Goal: Transaction & Acquisition: Complete application form

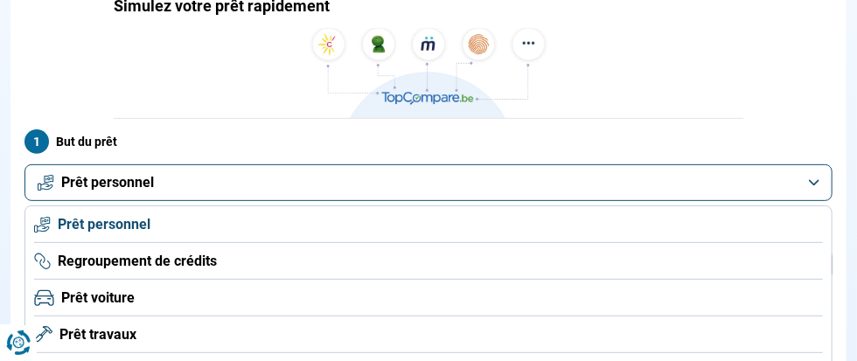
scroll to position [137, 0]
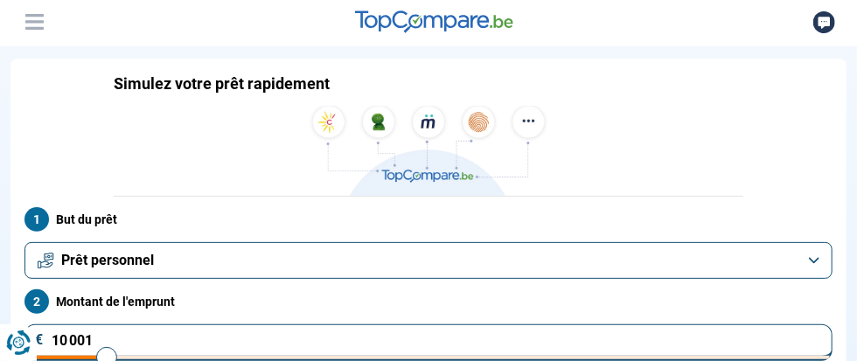
scroll to position [46, 0]
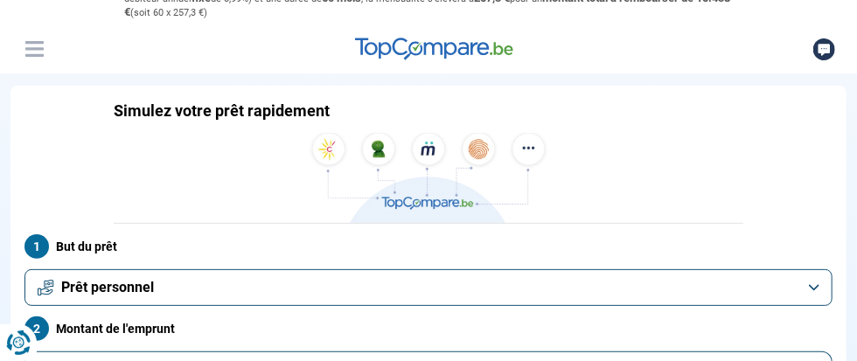
type input "12 000"
type input "12000"
type input "12 250"
type input "12250"
type input "12 500"
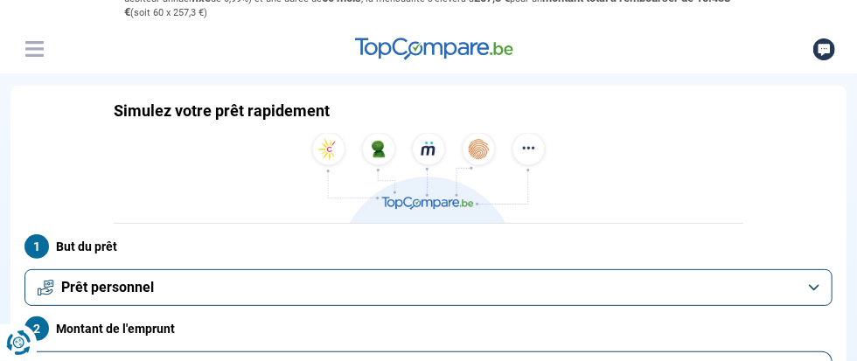
type input "12500"
type input "12 750"
type input "12750"
type input "13 250"
type input "13250"
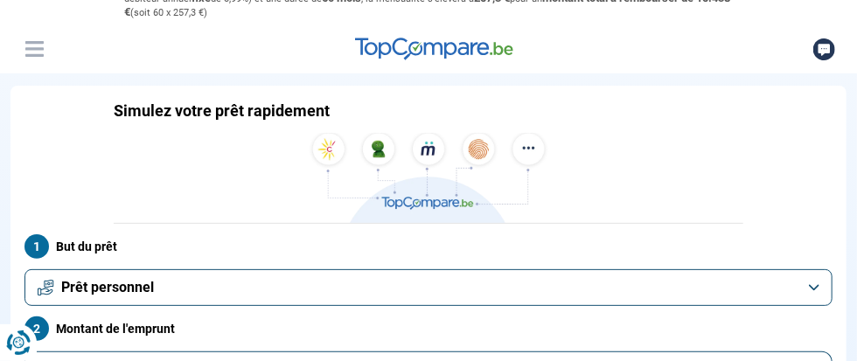
type input "13 500"
type input "13500"
type input "14 000"
type input "14000"
type input "14 250"
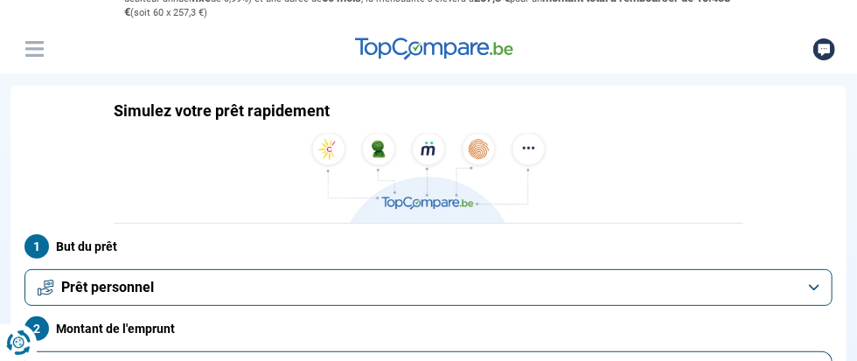
type input "14250"
type input "14 500"
type input "14500"
type input "14 750"
type input "14750"
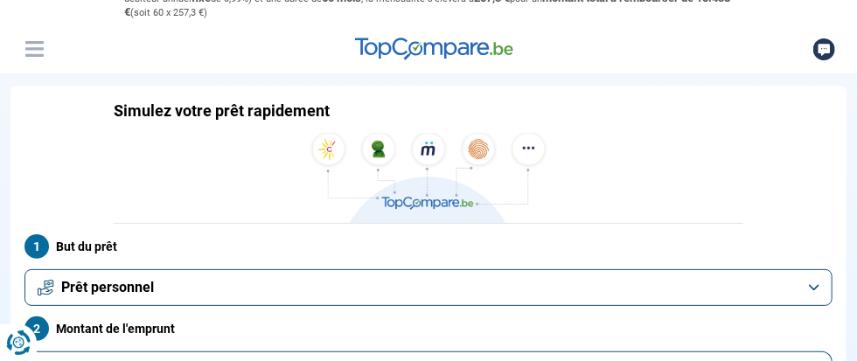
type input "15 000"
type input "15000"
type input "15 250"
type input "15250"
type input "15 500"
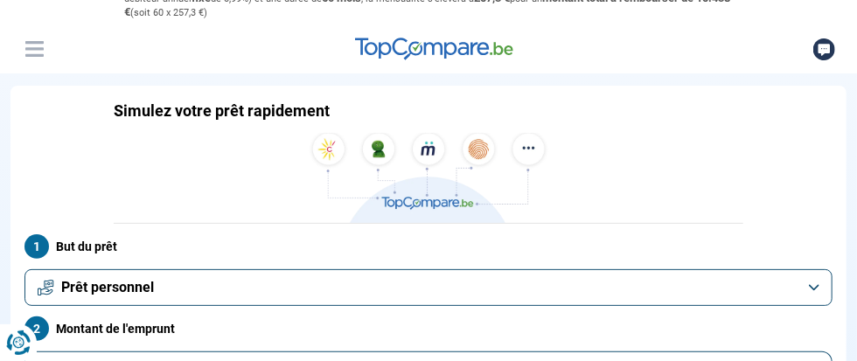
type input "15500"
type input "16 000"
type input "16000"
type input "16 250"
type input "16250"
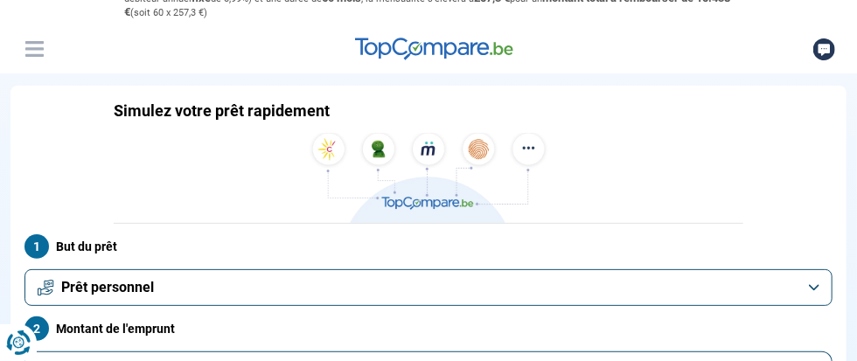
type input "17 500"
type input "17500"
type input "20 250"
type input "20250"
type input "20 750"
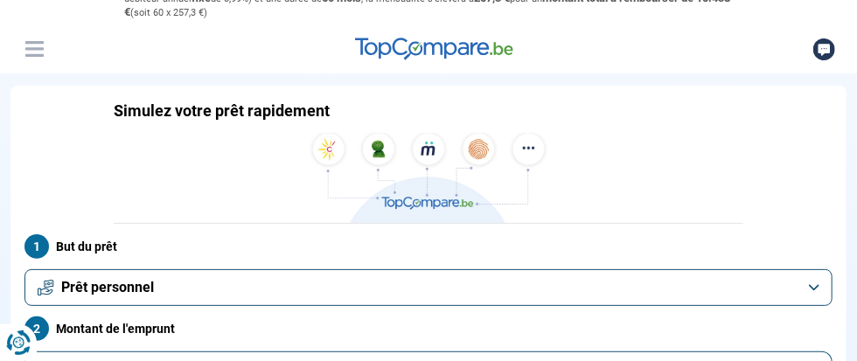
type input "20750"
type input "22 750"
type input "22750"
type input "24 000"
type input "24000"
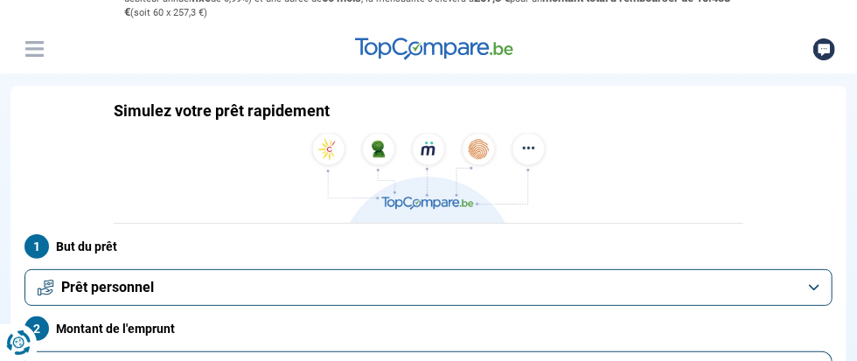
type input "24 500"
type input "24500"
type input "24 750"
type input "24750"
type input "25 250"
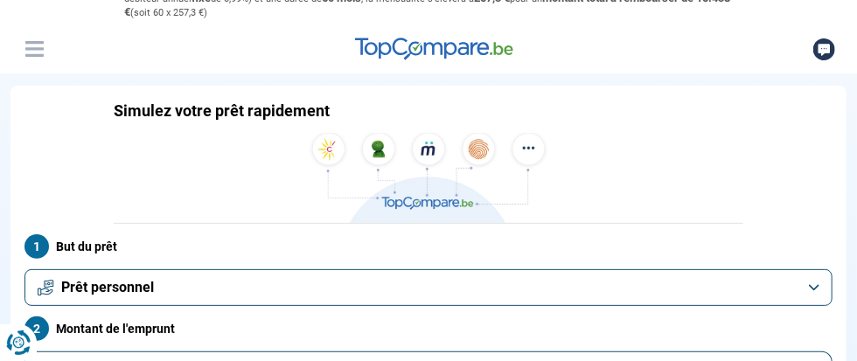
type input "25250"
type input "25 500"
type input "25500"
type input "25 250"
drag, startPoint x: 489, startPoint y: 199, endPoint x: 519, endPoint y: 194, distance: 30.2
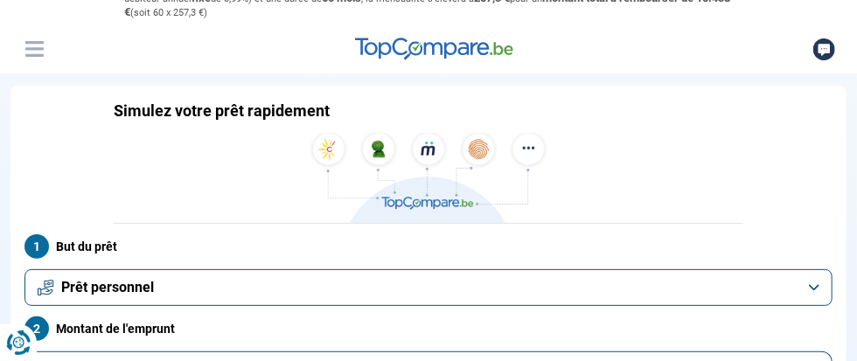
type input "25000"
type input "25 000"
radio input "false"
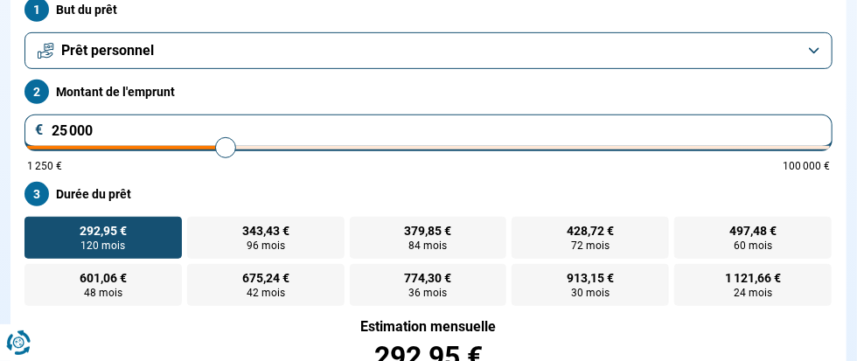
scroll to position [0, 0]
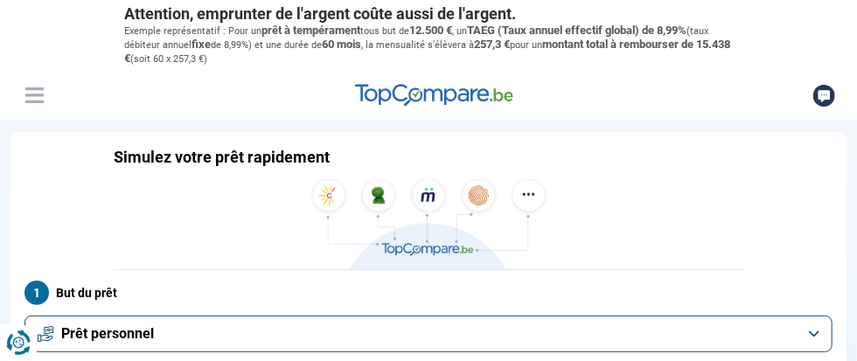
type input "24 750"
type input "24750"
type input "24 500"
type input "24500"
type input "24 250"
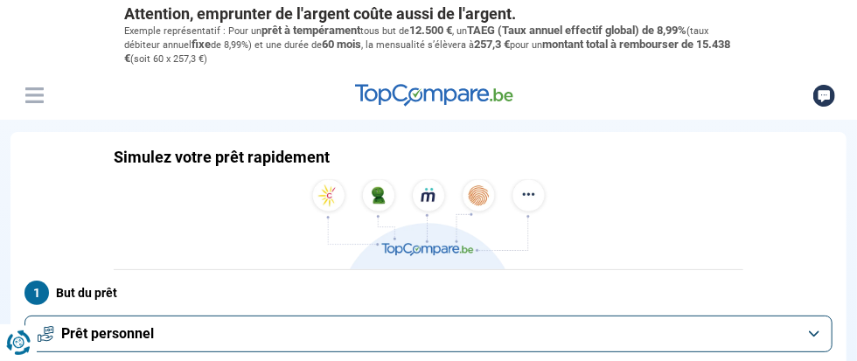
type input "24250"
type input "24 000"
type input "24000"
type input "23 500"
type input "23500"
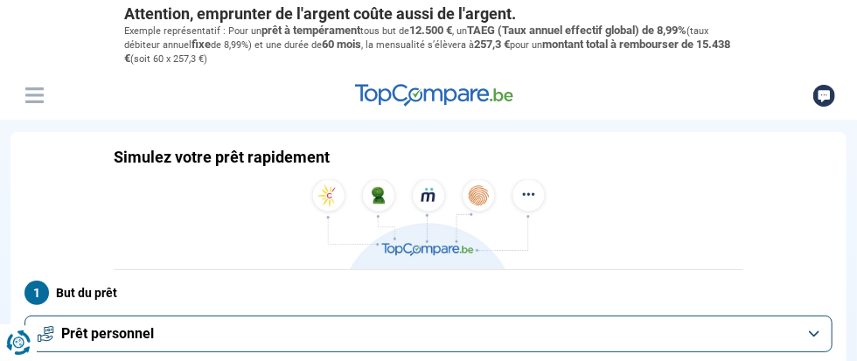
type input "23 250"
type input "23250"
type input "23 000"
type input "23000"
type input "22 750"
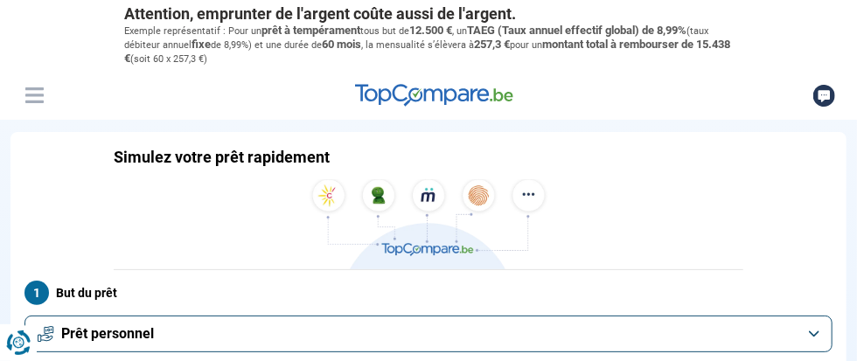
type input "22750"
type input "22 500"
type input "22500"
type input "22 250"
type input "22250"
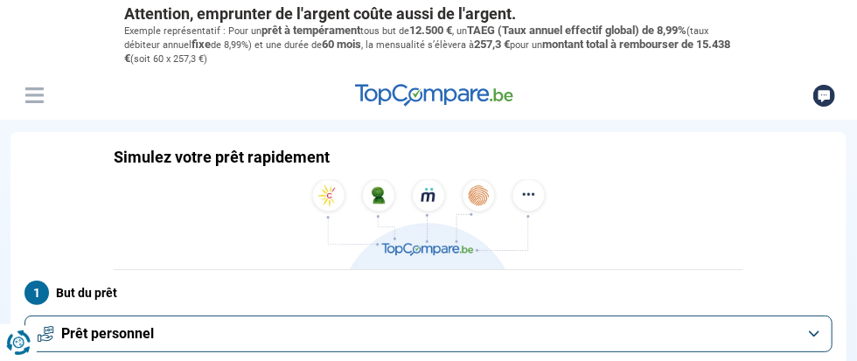
type input "21 250"
type input "21250"
type input "21 000"
type input "21000"
type input "20 250"
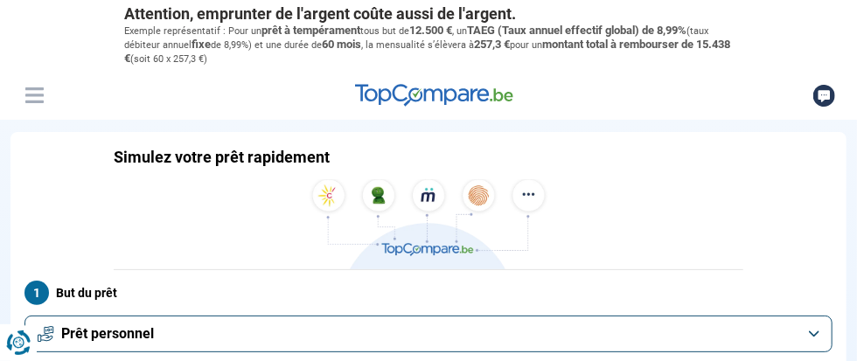
type input "20250"
type input "20 000"
type input "20000"
type input "19 500"
type input "19500"
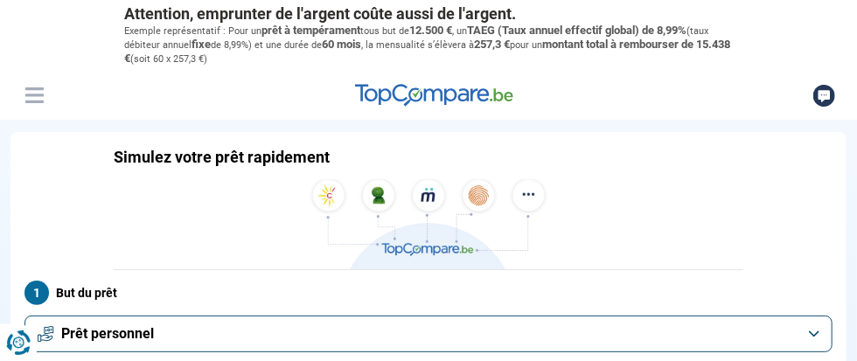
type input "19 250"
type input "19250"
type input "19 000"
type input "19000"
type input "18 750"
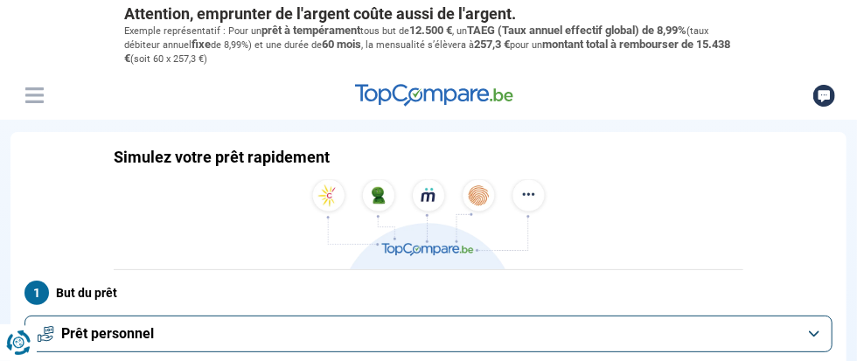
type input "18750"
type input "18 500"
type input "18500"
type input "18 250"
type input "18250"
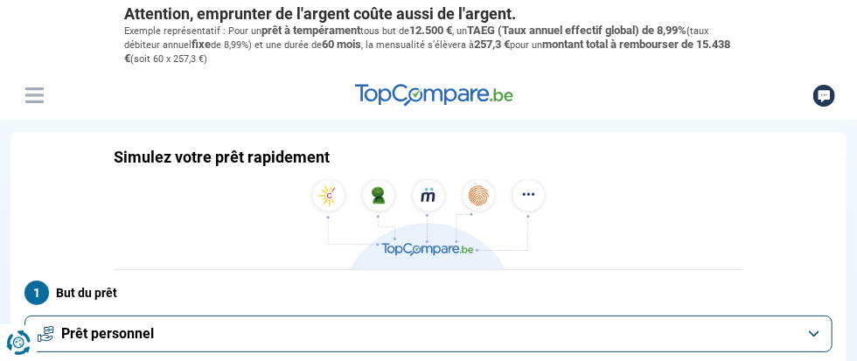
type input "18 000"
type input "18000"
type input "17 500"
type input "17500"
type input "17 250"
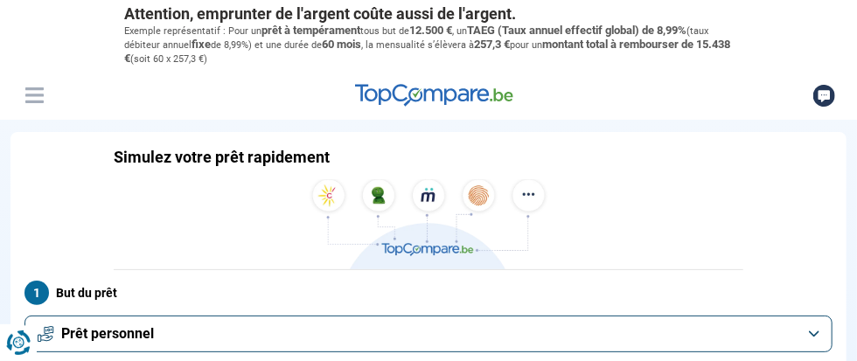
type input "17250"
type input "17 000"
type input "17000"
type input "16 750"
type input "16750"
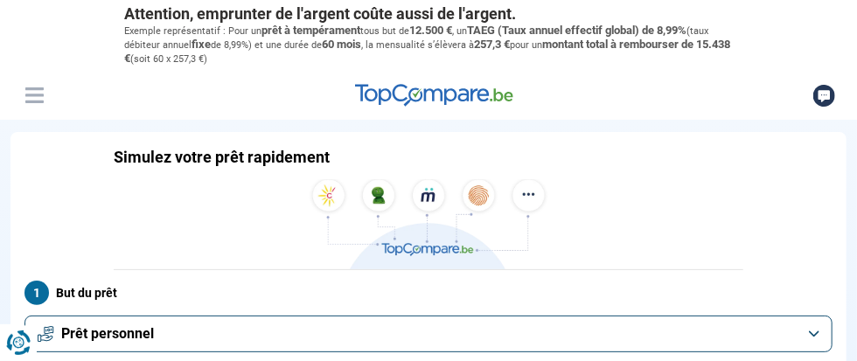
type input "16 500"
type input "16500"
type input "16 250"
type input "16250"
type input "16 000"
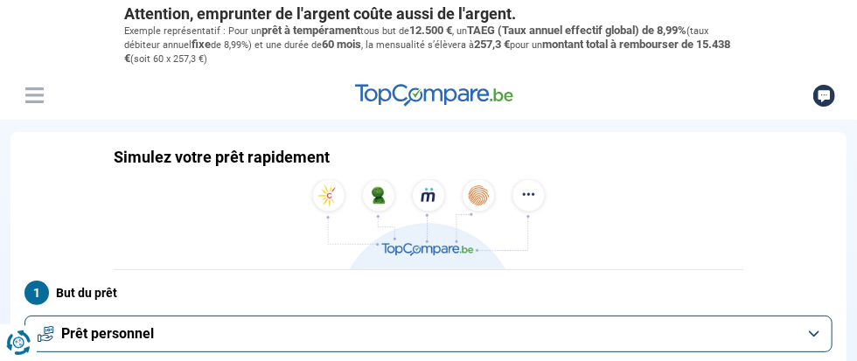
type input "16000"
type input "15 500"
type input "15500"
type input "15 250"
type input "15250"
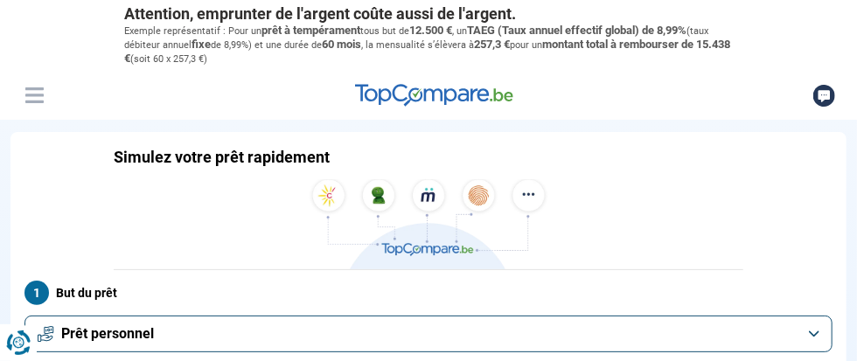
type input "15 000"
type input "15000"
type input "14 750"
type input "14750"
type input "14 500"
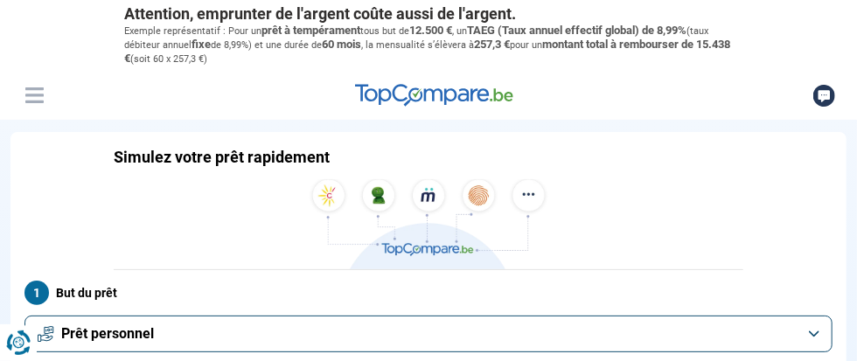
type input "14500"
type input "14 250"
type input "14250"
type input "14 000"
type input "14000"
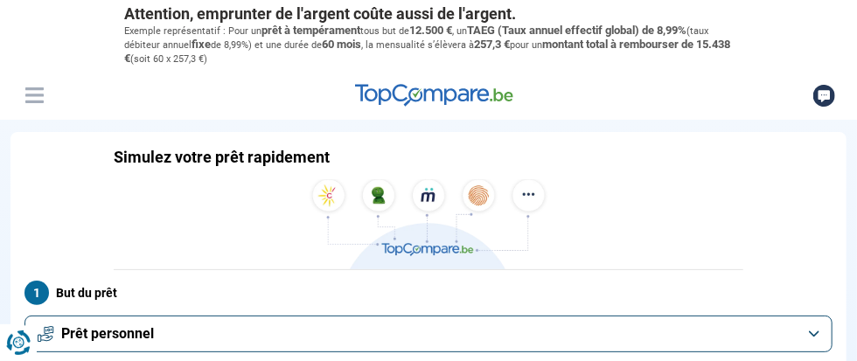
type input "13 500"
type input "13500"
type input "13 250"
type input "13250"
type input "13 000"
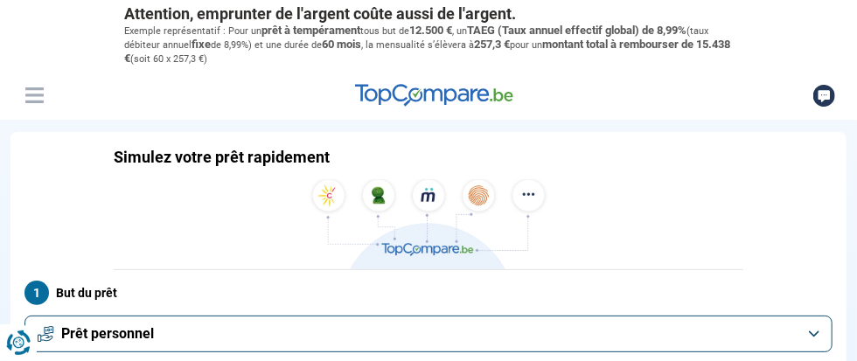
type input "13000"
type input "12 750"
type input "12750"
type input "12 500"
type input "12500"
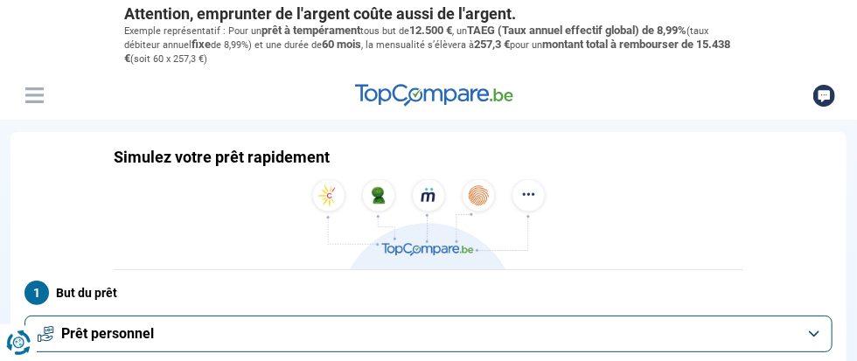
type input "12 250"
type input "12250"
type input "12 000"
type input "12000"
type input "11 500"
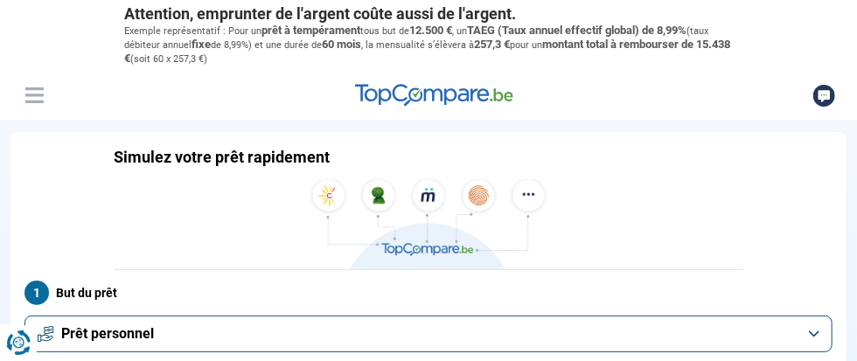
type input "11500"
type input "11 250"
type input "11250"
type input "11 000"
type input "11000"
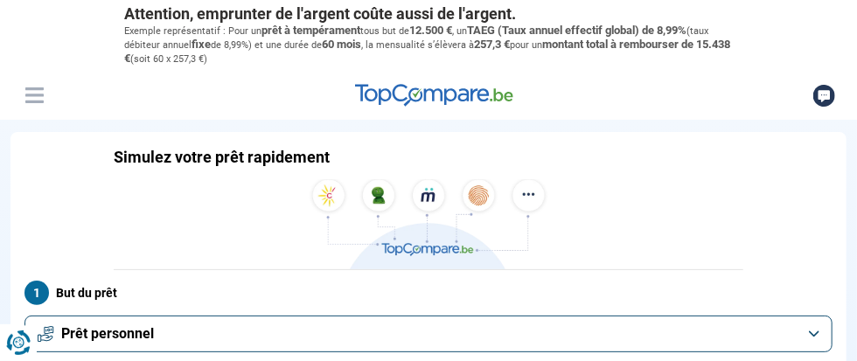
type input "10 750"
type input "10750"
type input "10 500"
type input "10500"
type input "10 250"
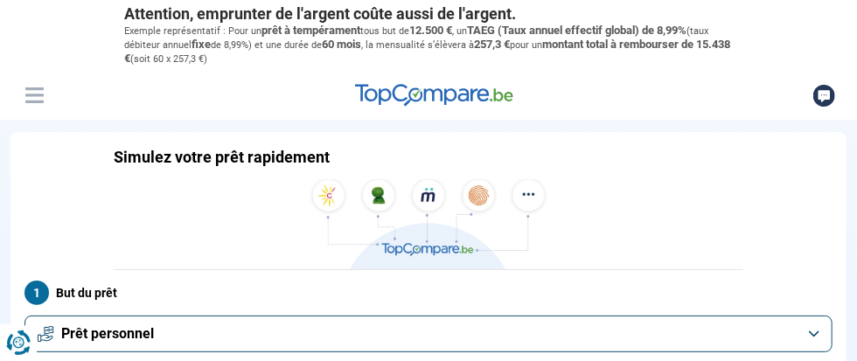
type input "10250"
type input "10 000"
type input "10000"
type input "9 500"
type input "9500"
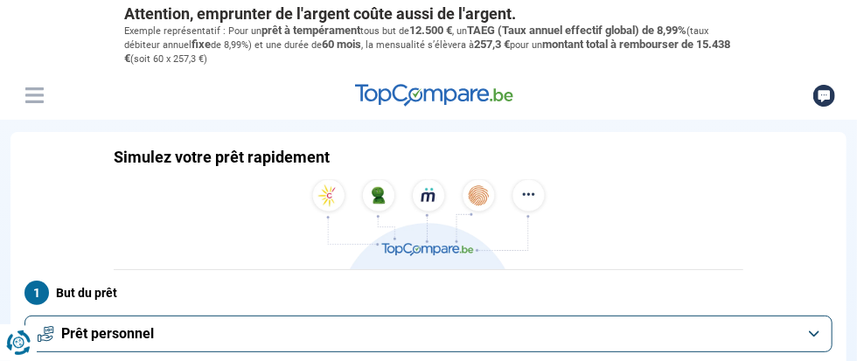
type input "9 250"
type input "9250"
type input "9 000"
type input "9000"
type input "8 750"
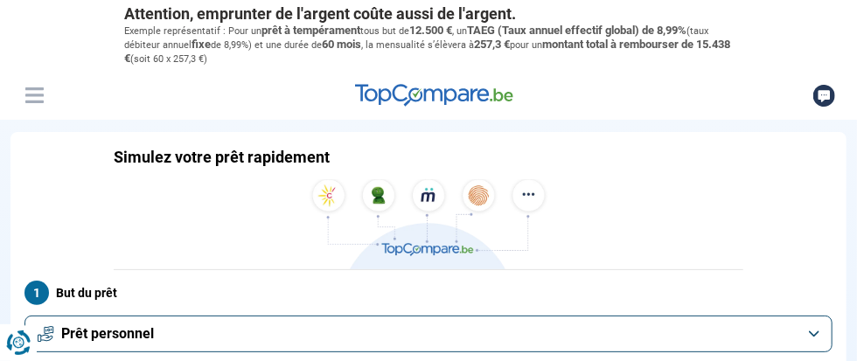
type input "8750"
type input "8 500"
type input "8500"
type input "8 250"
type input "8250"
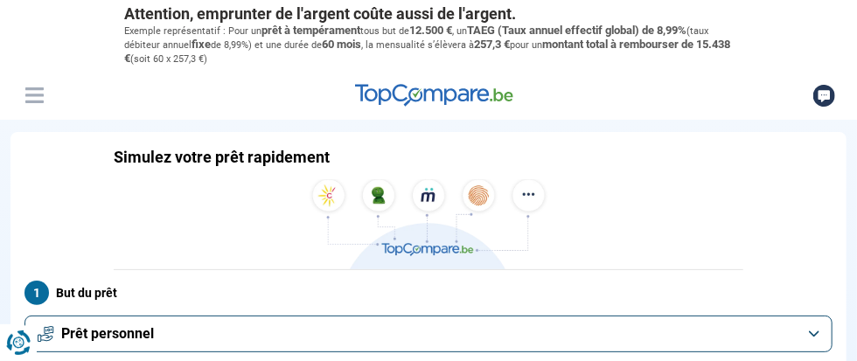
type input "8 000"
type input "8000"
type input "7 750"
type input "7750"
type input "7 250"
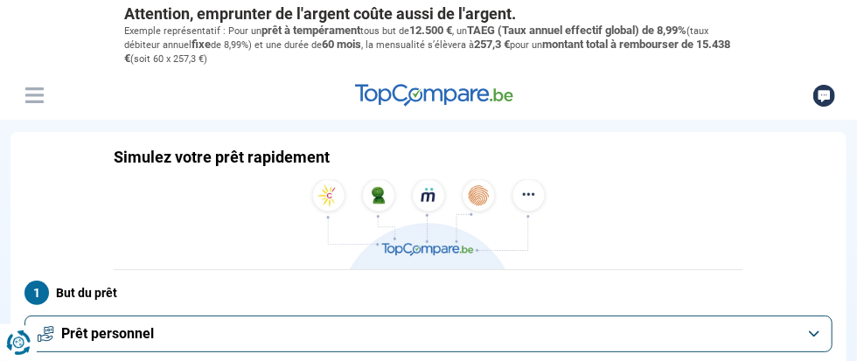
type input "7250"
type input "7 000"
type input "7000"
type input "7 250"
type input "7250"
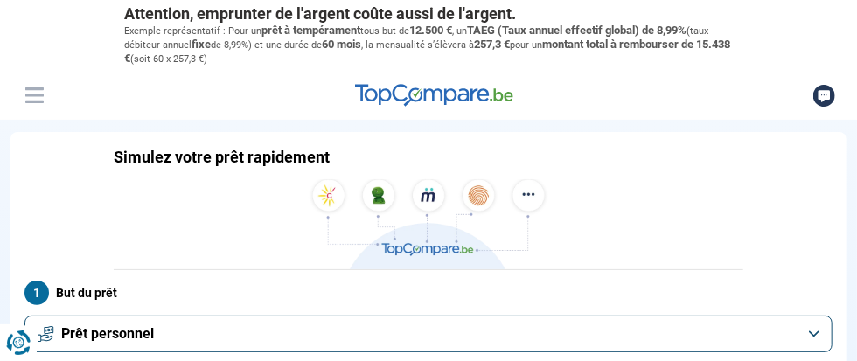
type input "7 750"
type input "7750"
type input "8 000"
type input "8000"
type input "8 250"
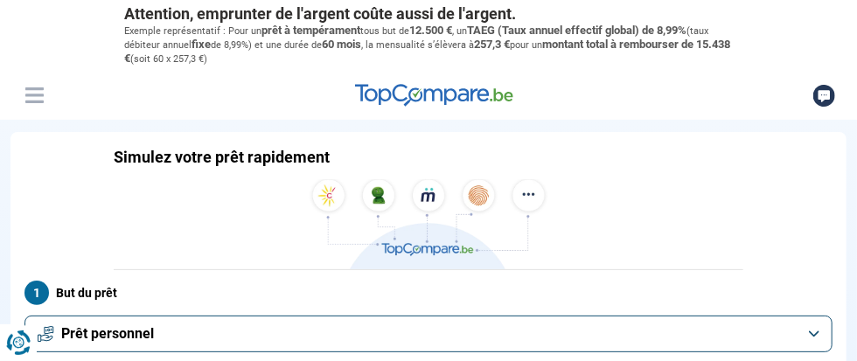
type input "8250"
type input "8 500"
type input "8500"
type input "8 250"
type input "8250"
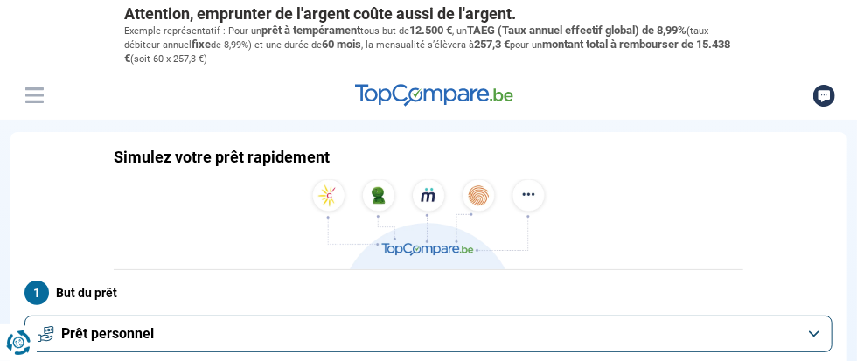
type input "8 000"
drag, startPoint x: 519, startPoint y: 243, endPoint x: 481, endPoint y: 249, distance: 38.9
type input "8000"
radio input "true"
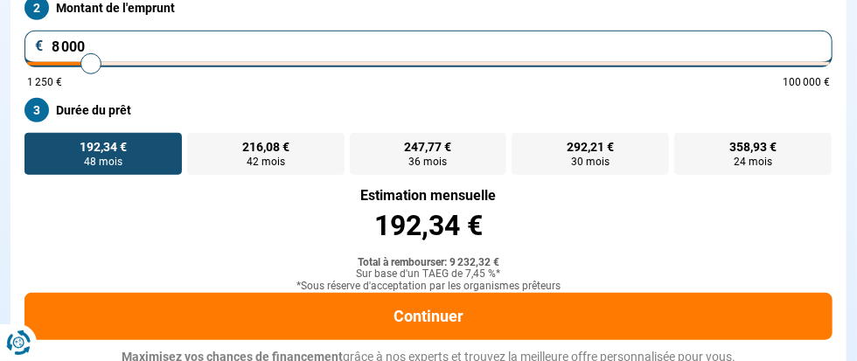
scroll to position [380, 0]
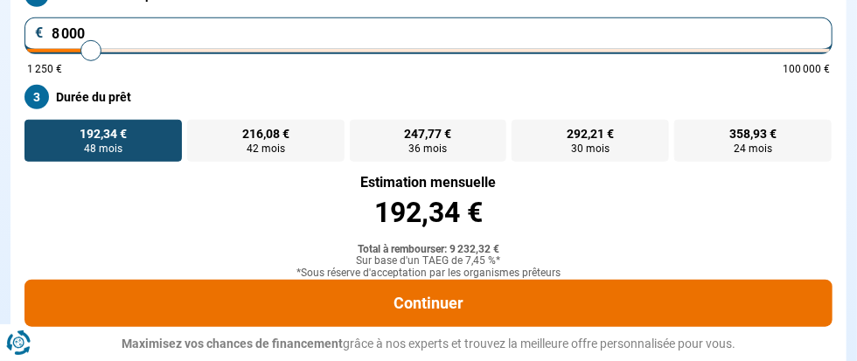
click at [646, 280] on button "Continuer" at bounding box center [428, 303] width 808 height 47
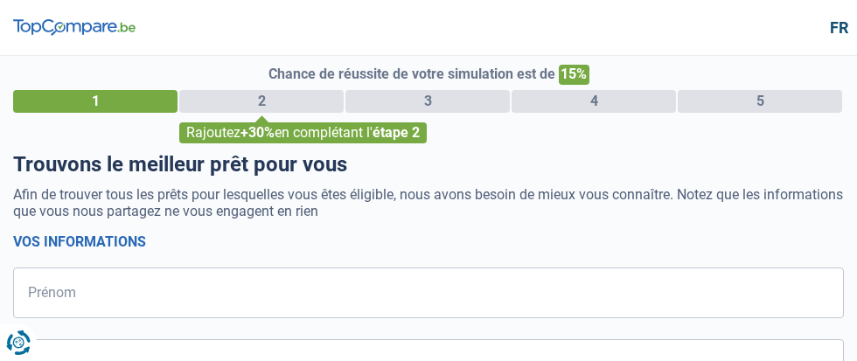
select select "32"
drag, startPoint x: 279, startPoint y: 160, endPoint x: 179, endPoint y: 121, distance: 107.1
click at [179, 121] on div "Chance de réussite de votre simulation est de 15% 1 2 3 4 5 Rajoutez +30% en co…" at bounding box center [428, 104] width 830 height 79
click at [179, 113] on div "2" at bounding box center [261, 101] width 164 height 23
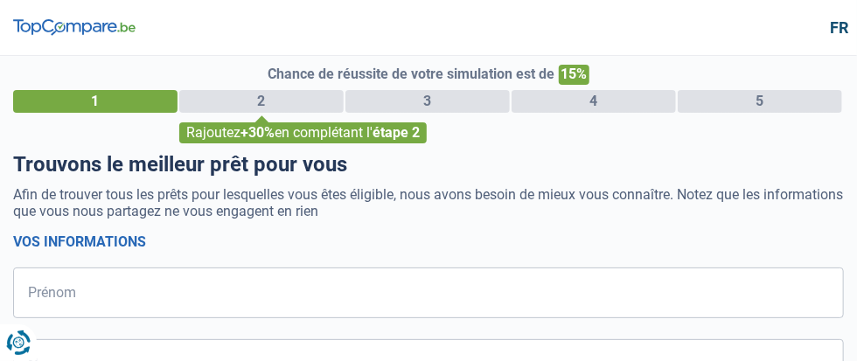
click at [179, 113] on div "2" at bounding box center [261, 101] width 164 height 23
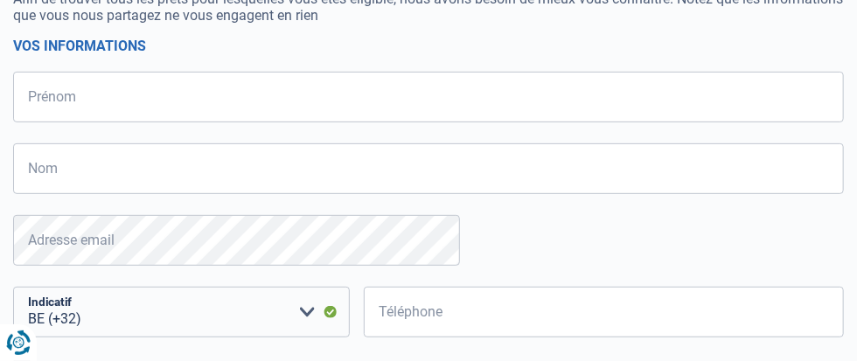
scroll to position [222, 0]
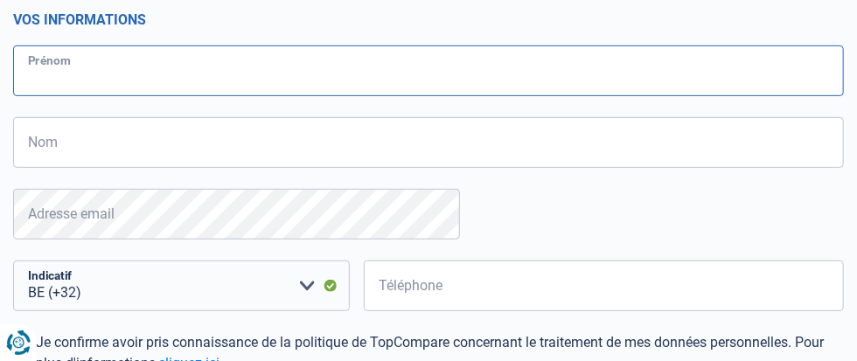
click at [93, 96] on input "Prénom" at bounding box center [428, 70] width 830 height 51
type input "DOMINIQUE"
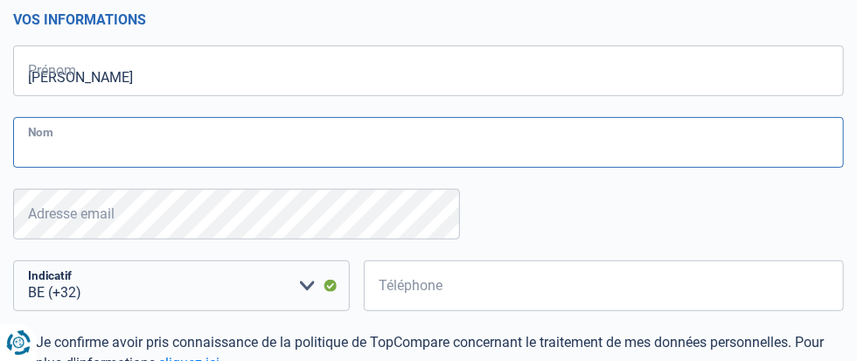
type input "DARDENNE"
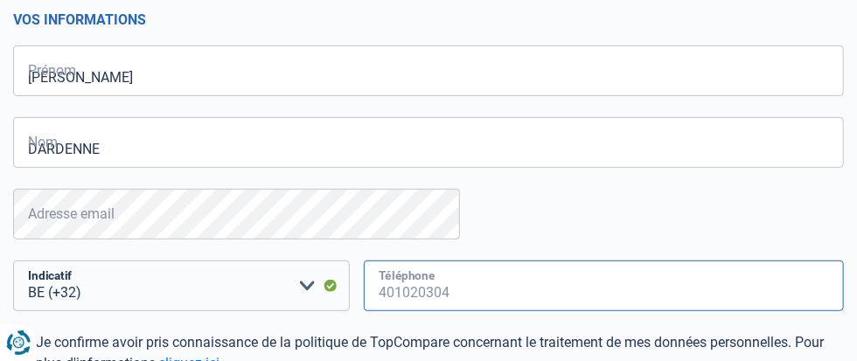
type input "496716507"
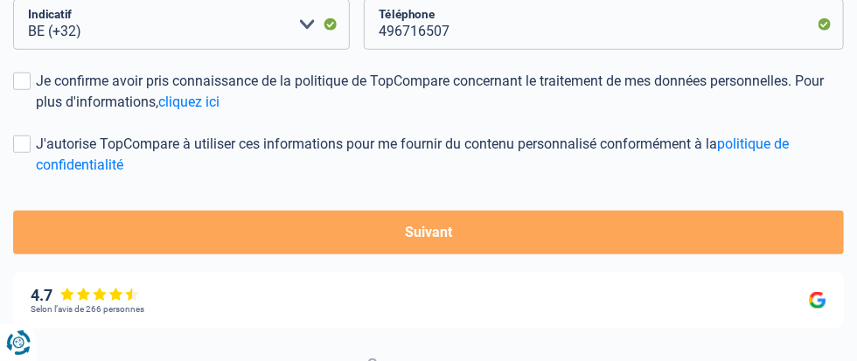
scroll to position [497, 0]
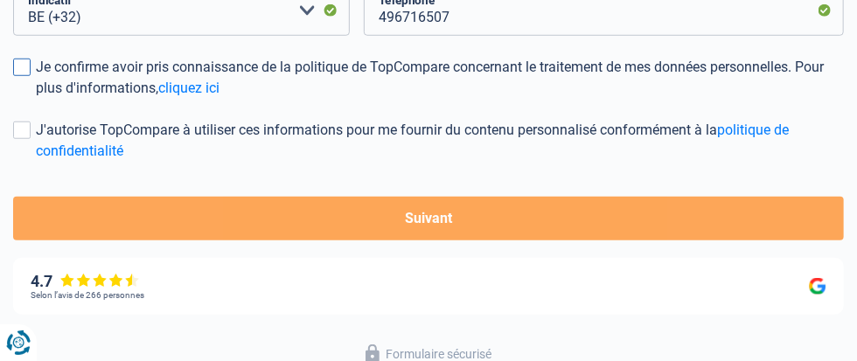
click at [31, 76] on span at bounding box center [21, 67] width 17 height 17
click at [36, 99] on input "Je confirme avoir pris connaissance de la politique de TopCompare concernant le…" at bounding box center [36, 99] width 0 height 0
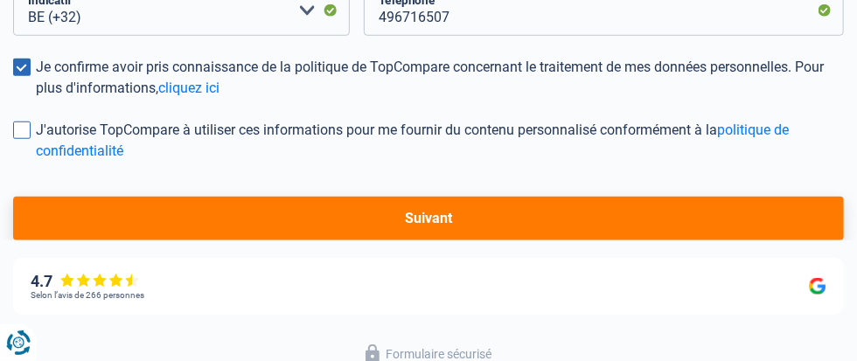
click at [31, 139] on span at bounding box center [21, 129] width 17 height 17
click at [36, 162] on input "J'autorise TopCompare à utiliser ces informations pour me fournir du contenu pe…" at bounding box center [36, 162] width 0 height 0
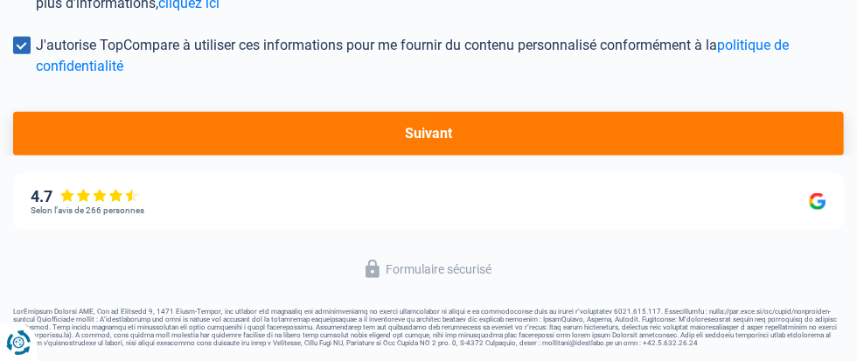
scroll to position [671, 0]
click at [435, 156] on button "Suivant" at bounding box center [428, 134] width 830 height 44
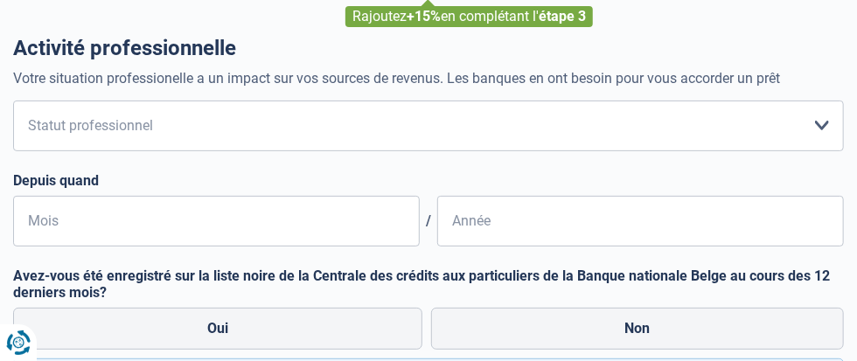
scroll to position [148, 0]
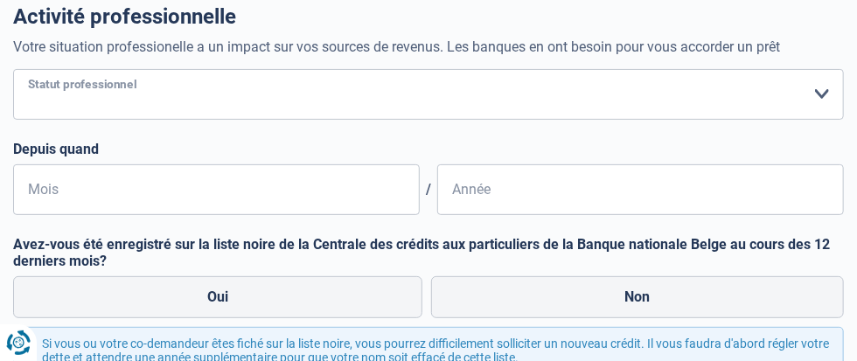
click at [454, 120] on select "Ouvrier Employé privé Employé public Invalide Indépendant Pensionné Chômeur Mut…" at bounding box center [428, 94] width 830 height 51
select select "retired"
click at [31, 120] on select "Ouvrier Employé privé Employé public Invalide Indépendant Pensionné Chômeur Mut…" at bounding box center [428, 94] width 830 height 51
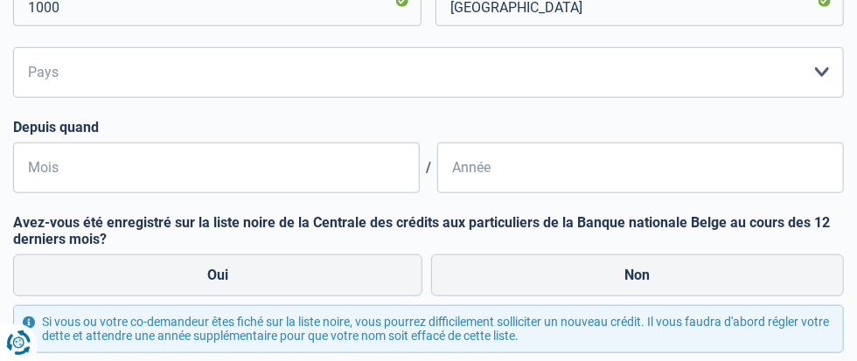
scroll to position [466, 0]
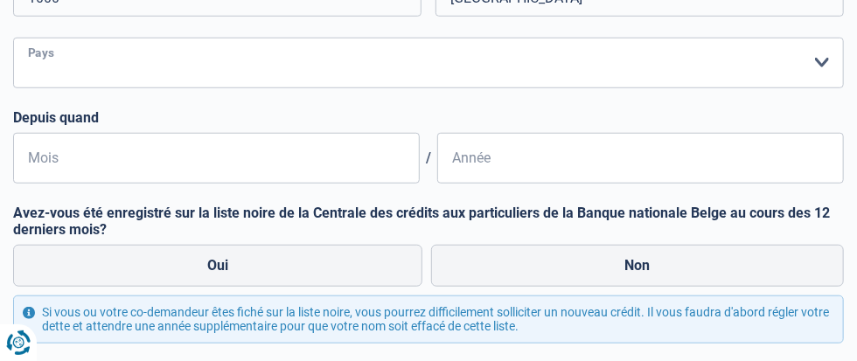
click at [456, 88] on select "Belgique Luxembourg Veuillez sélectionner une option" at bounding box center [428, 63] width 830 height 51
select select "BE"
click at [31, 88] on select "Belgique Luxembourg Veuillez sélectionner une option" at bounding box center [428, 63] width 830 height 51
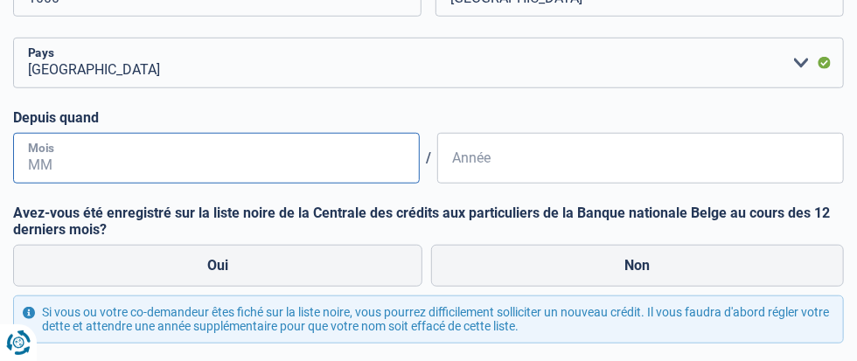
click at [95, 184] on input "Mois" at bounding box center [216, 158] width 406 height 51
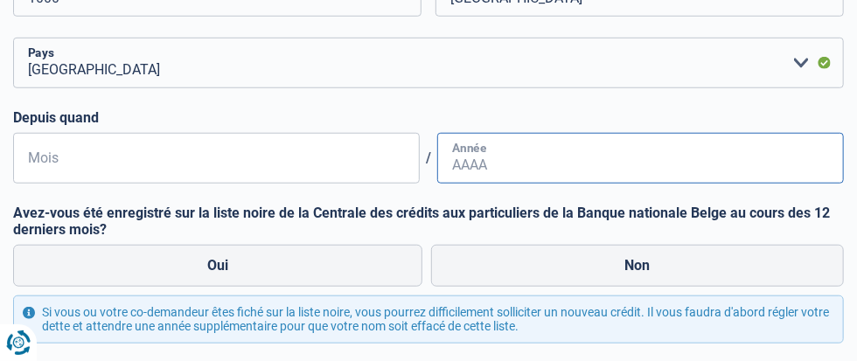
click at [437, 184] on input "Année" at bounding box center [640, 158] width 406 height 51
type input "2023"
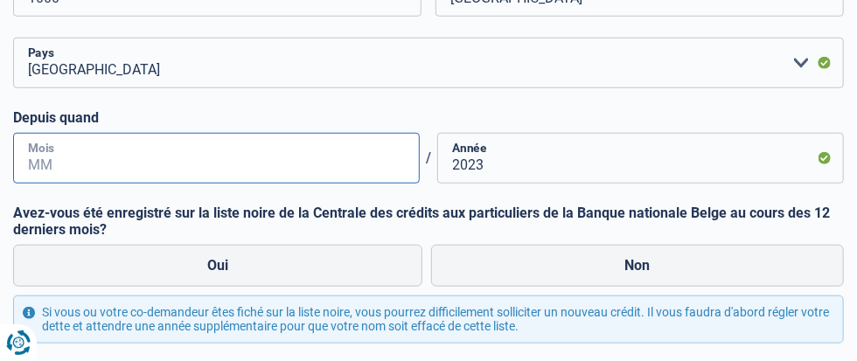
click at [56, 184] on input "Mois" at bounding box center [216, 158] width 406 height 51
click at [50, 184] on input "Mois" at bounding box center [216, 158] width 406 height 51
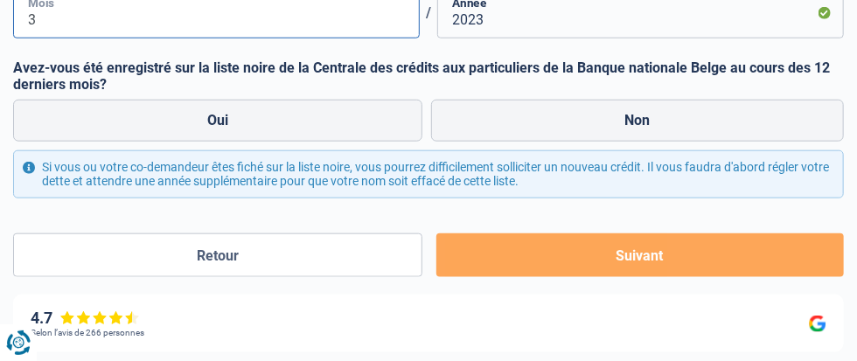
scroll to position [624, 0]
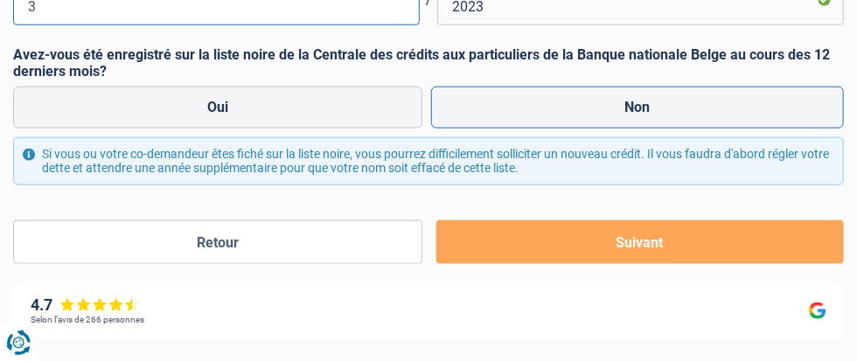
type input "3"
click at [431, 128] on label "Non" at bounding box center [637, 108] width 413 height 42
click at [431, 128] on input "Non" at bounding box center [637, 108] width 413 height 42
radio input "true"
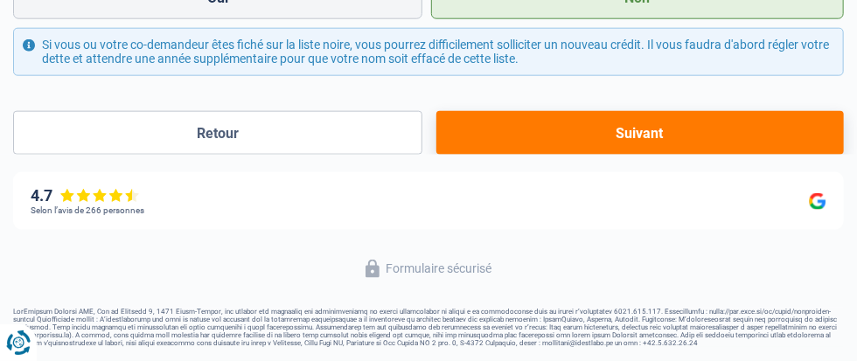
scroll to position [752, 0]
click at [436, 155] on button "Suivant" at bounding box center [639, 133] width 407 height 44
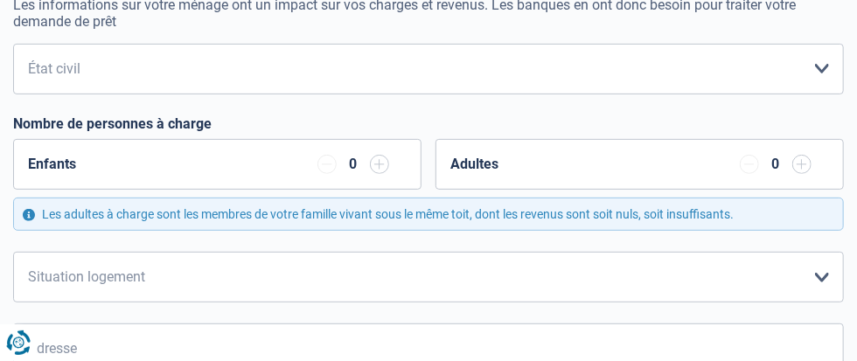
scroll to position [191, 0]
click at [458, 94] on select "Célibataire Marié(e) Cohabitant(e) légal(e) Divorcé(e) Veuf(ve) Séparé (de fait…" at bounding box center [428, 68] width 830 height 51
select select "married"
click at [31, 94] on select "Célibataire Marié(e) Cohabitant(e) légal(e) Divorcé(e) Veuf(ve) Séparé (de fait…" at bounding box center [428, 68] width 830 height 51
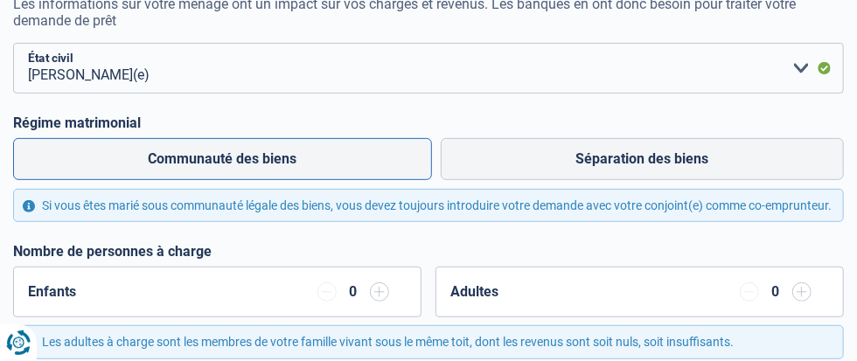
click at [216, 180] on label "Communauté des biens" at bounding box center [222, 159] width 419 height 42
click at [216, 180] on input "Communauté des biens" at bounding box center [222, 159] width 419 height 42
radio input "true"
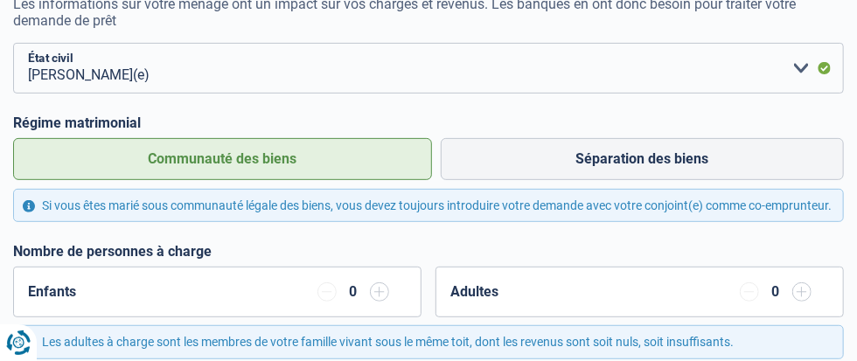
click at [200, 180] on label "Communauté des biens" at bounding box center [222, 159] width 419 height 42
click at [200, 180] on input "Communauté des biens" at bounding box center [222, 159] width 419 height 42
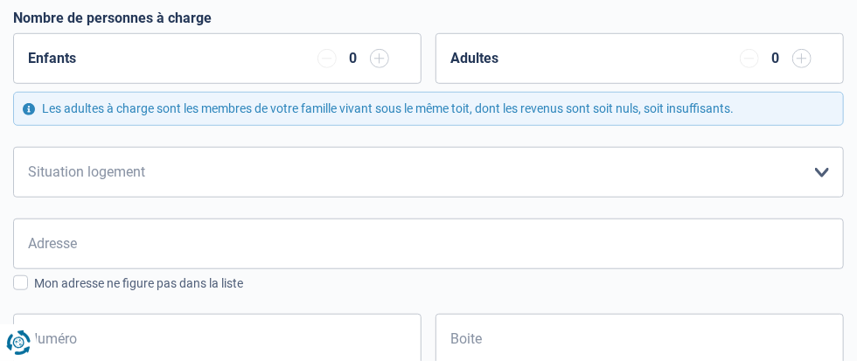
scroll to position [445, 0]
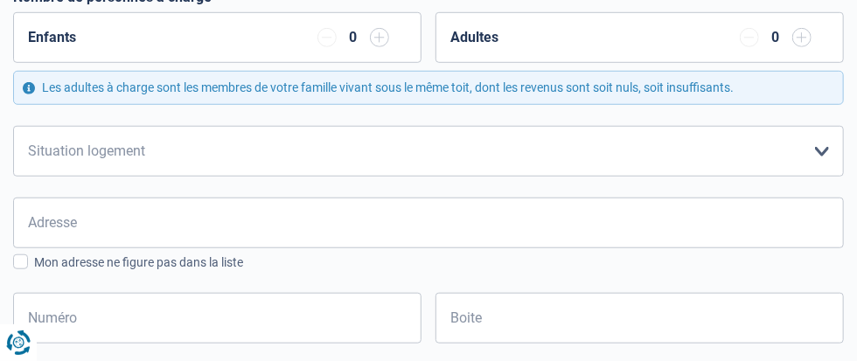
click at [345, 45] on div "0" at bounding box center [353, 38] width 16 height 14
click at [792, 47] on input "button" at bounding box center [801, 37] width 19 height 19
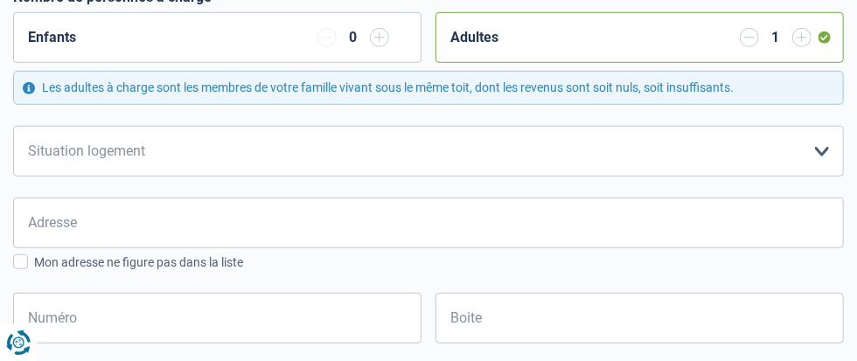
click at [739, 47] on input "button" at bounding box center [748, 37] width 19 height 19
click at [370, 47] on input "button" at bounding box center [379, 37] width 19 height 19
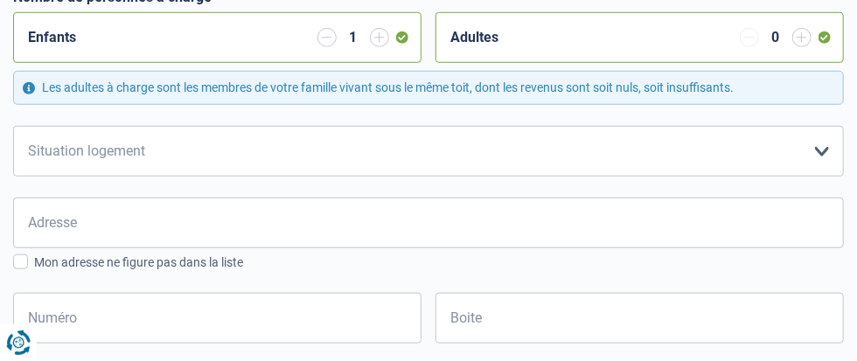
click at [317, 47] on input "button" at bounding box center [326, 37] width 19 height 19
click at [454, 177] on select "Locataire Propriétaire avec prêt hypothécaire Propriétaire sans prêt hypothécai…" at bounding box center [428, 151] width 830 height 51
select select "ownerWithoutMortgage"
click at [31, 177] on select "Locataire Propriétaire avec prêt hypothécaire Propriétaire sans prêt hypothécai…" at bounding box center [428, 151] width 830 height 51
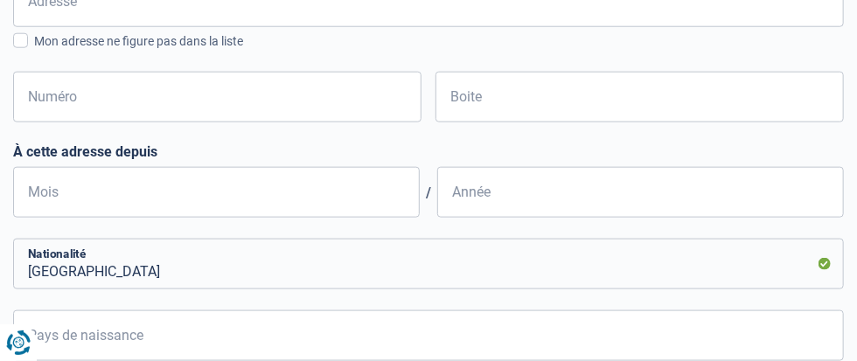
scroll to position [667, 0]
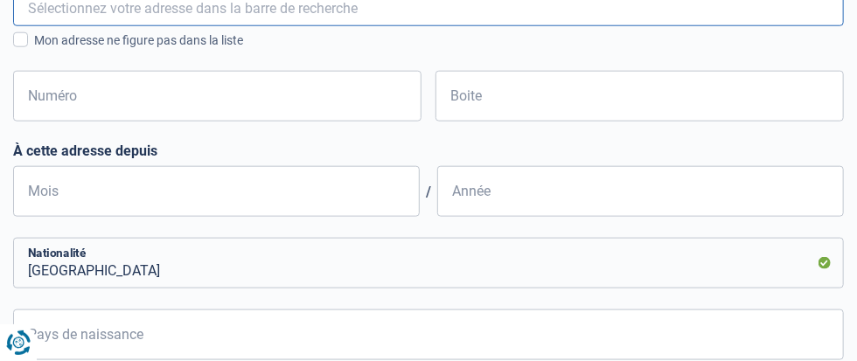
click at [65, 26] on input "Adresse" at bounding box center [428, 1] width 830 height 51
type input "DU CORBEAU,"
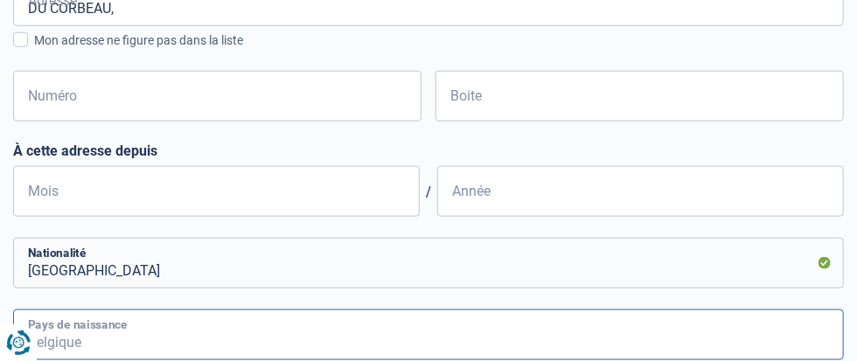
type input "Belgique"
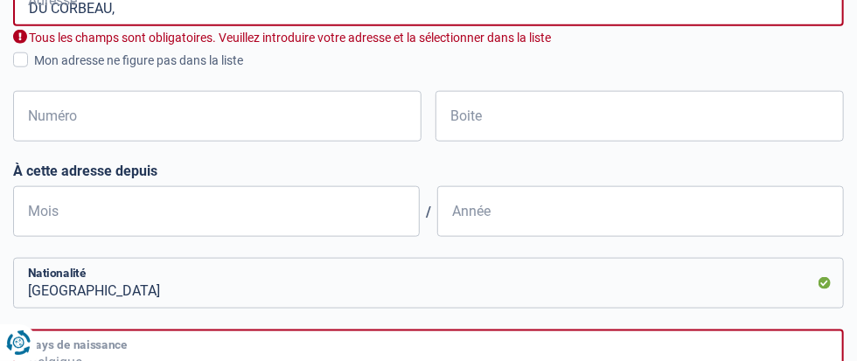
type input "Belgique"
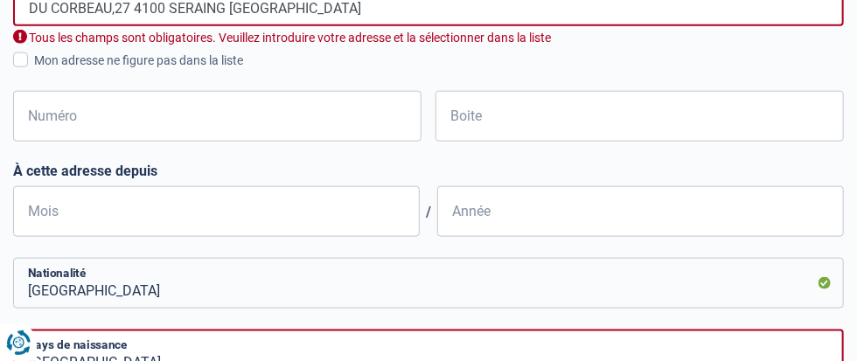
click at [329, 26] on input "DU CORBEAU,27 4100 SERAING BELGIQUE" at bounding box center [428, 1] width 830 height 51
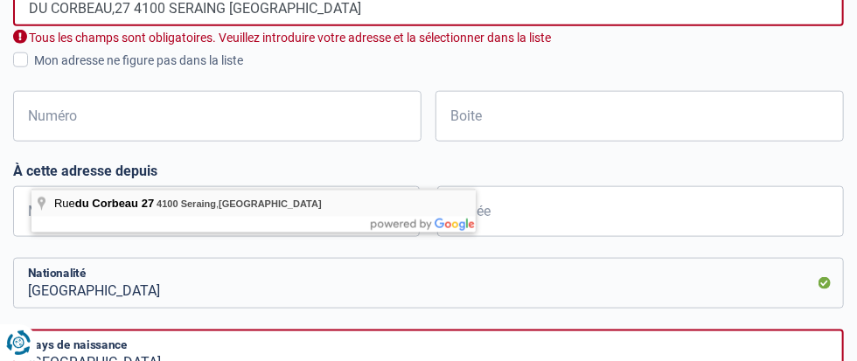
drag, startPoint x: 329, startPoint y: 166, endPoint x: 67, endPoint y: 202, distance: 263.8
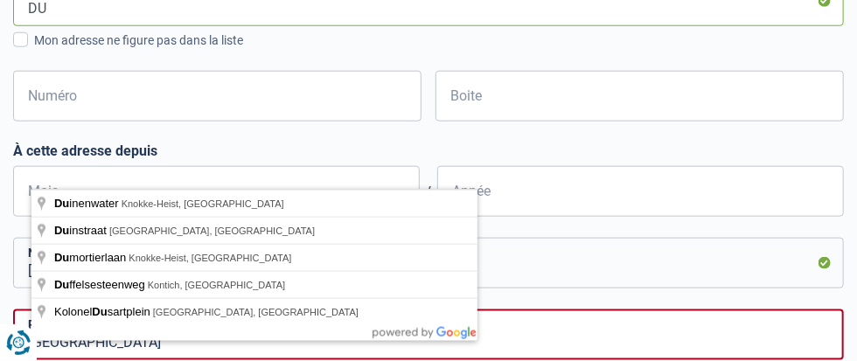
click at [105, 26] on input "DU" at bounding box center [428, 1] width 830 height 51
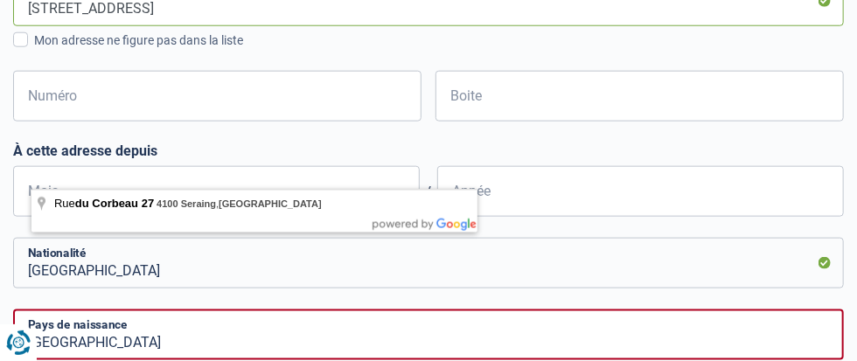
type input "DU CORBEAU,27 4100 Seraing Belgique"
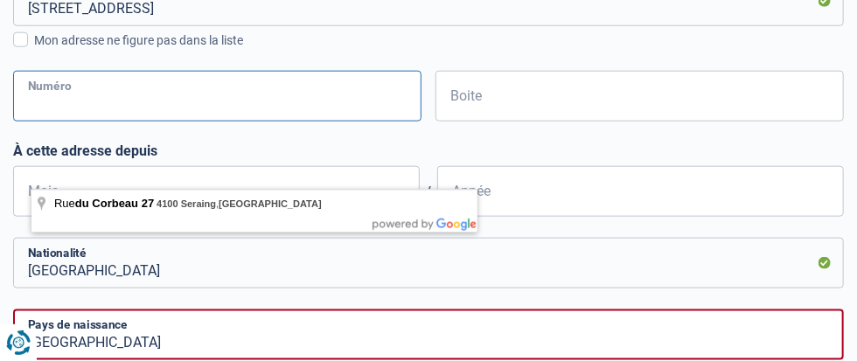
click at [96, 121] on input "Numéro" at bounding box center [217, 96] width 408 height 51
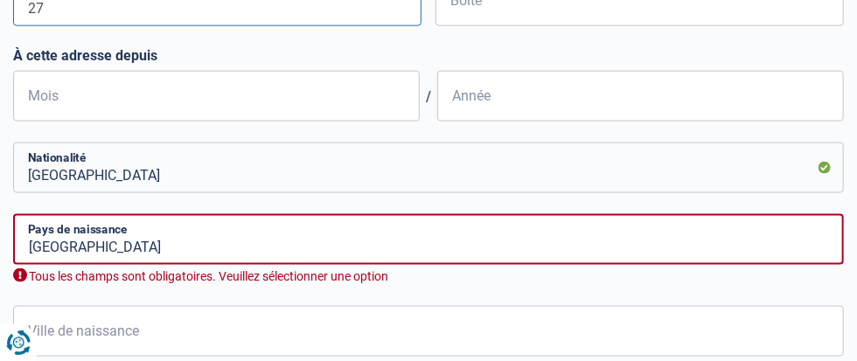
scroll to position [794, 0]
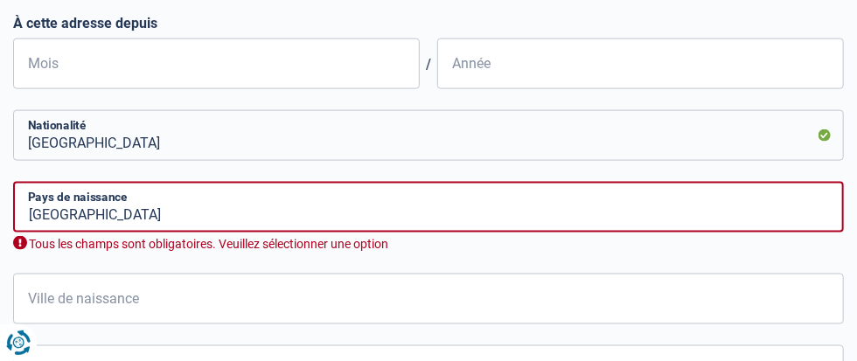
type input "27"
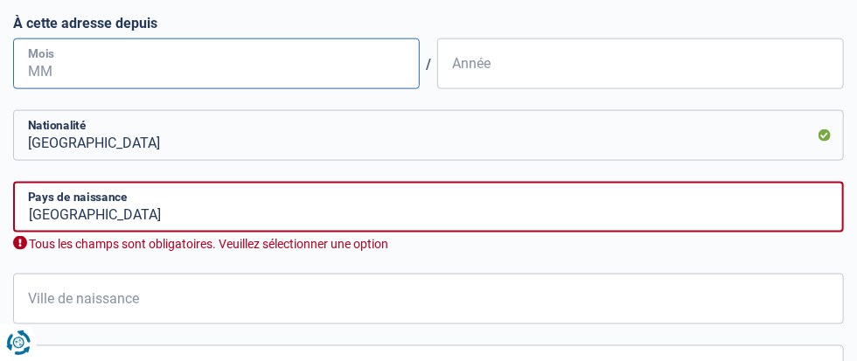
click at [128, 89] on input "Mois" at bounding box center [216, 63] width 406 height 51
type input "03"
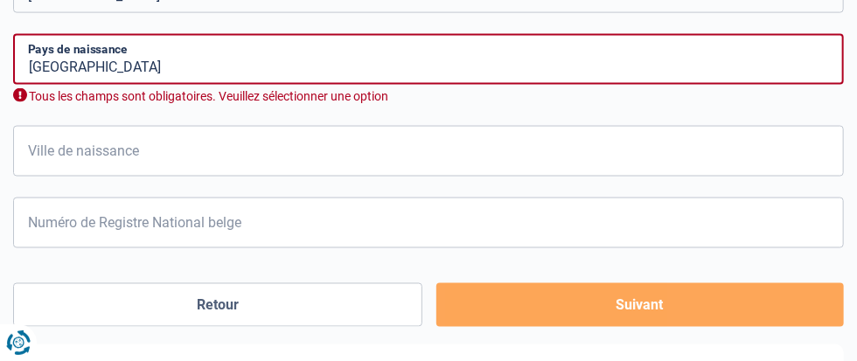
scroll to position [974, 0]
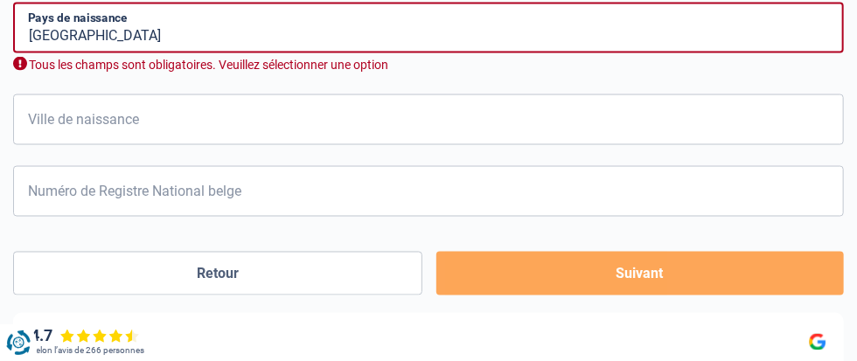
type input "1981"
click at [107, 53] on input "Belgique" at bounding box center [428, 28] width 830 height 51
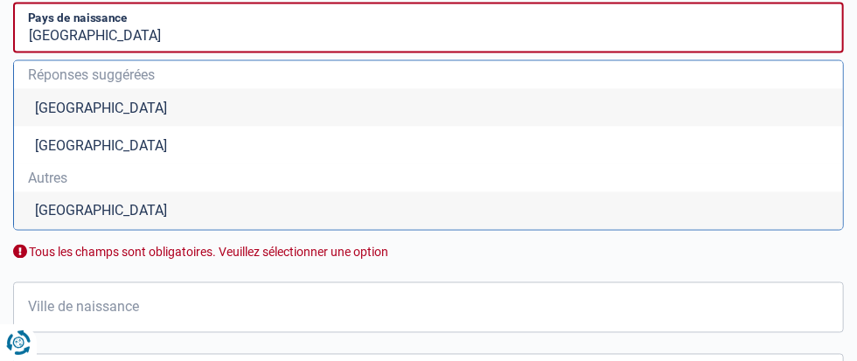
click at [74, 127] on li "Belgique" at bounding box center [428, 108] width 829 height 38
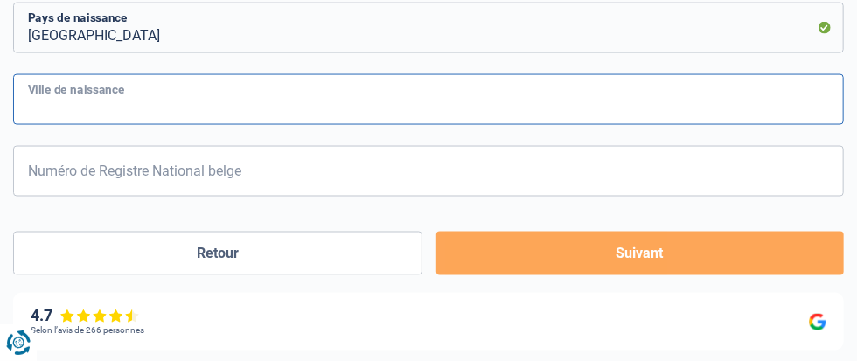
click at [116, 125] on input "Ville de naissance" at bounding box center [428, 99] width 830 height 51
click at [377, 125] on input "OUGREE" at bounding box center [428, 99] width 830 height 51
click at [247, 125] on input "OUGREE" at bounding box center [428, 99] width 830 height 51
type input "R"
type input "Ougree"
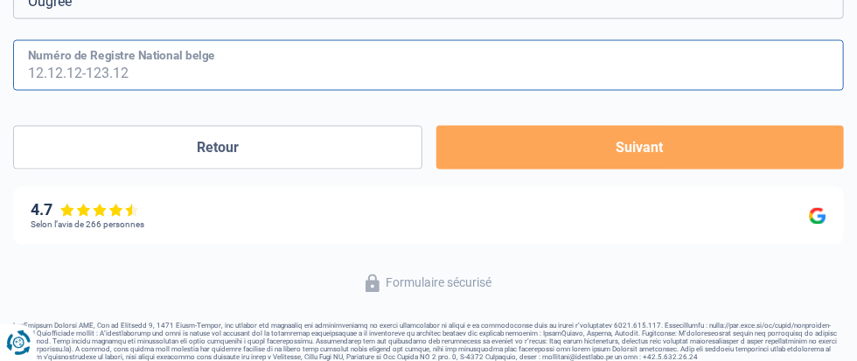
scroll to position [1112, 0]
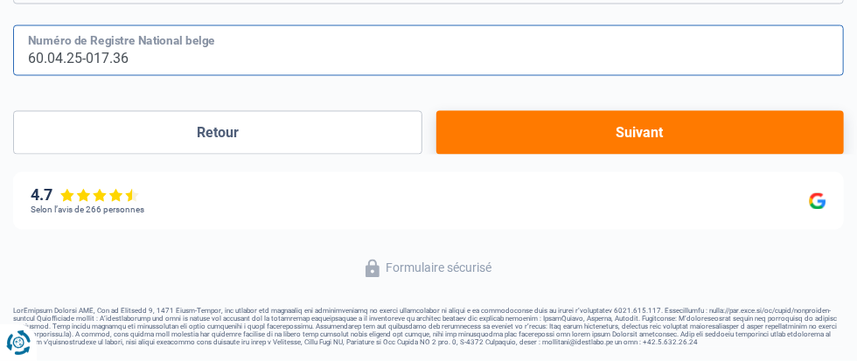
type input "60.04.25-017.36"
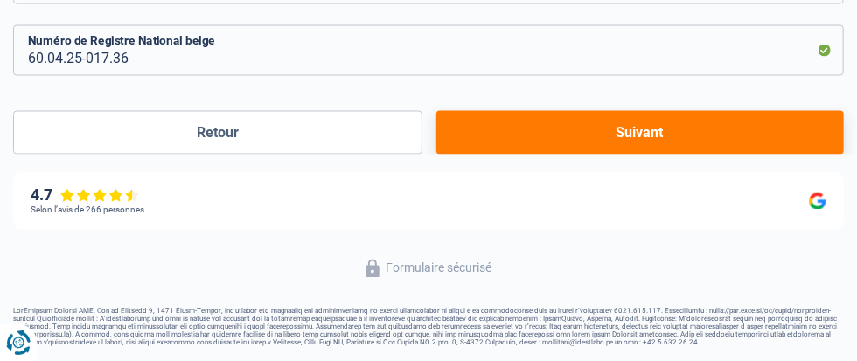
click at [436, 155] on button "Suivant" at bounding box center [639, 133] width 407 height 44
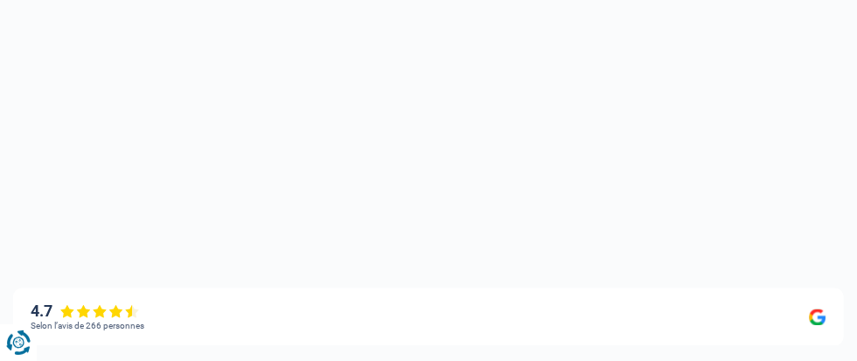
select select "pension"
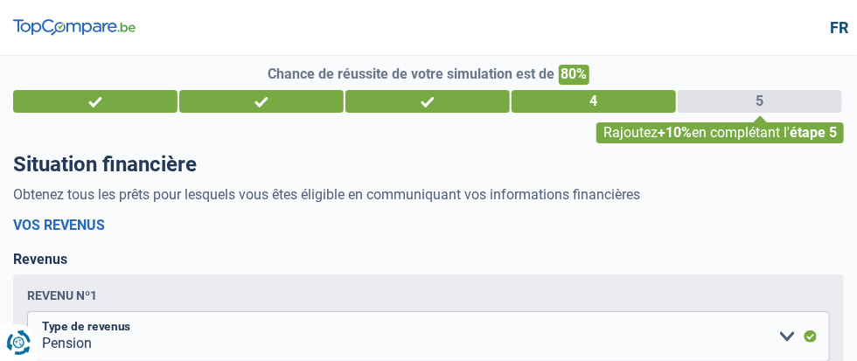
drag, startPoint x: 414, startPoint y: 325, endPoint x: 395, endPoint y: 296, distance: 34.7
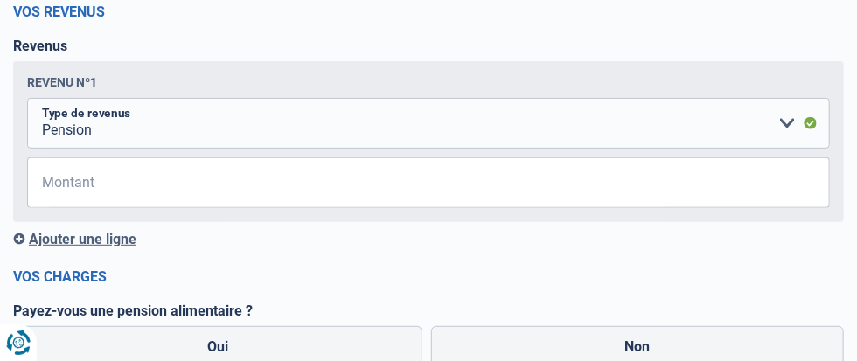
scroll to position [222, 0]
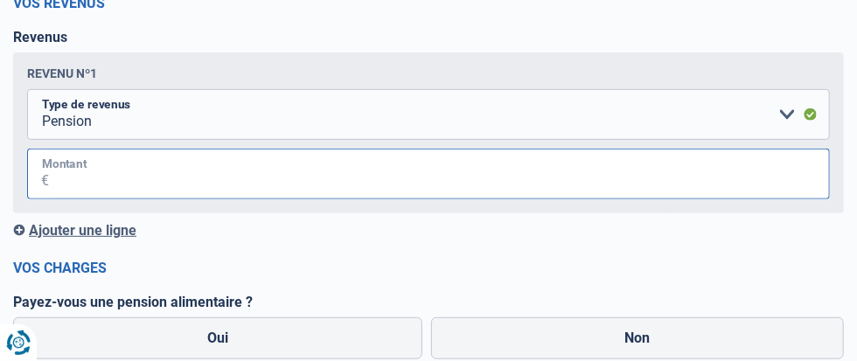
click at [308, 199] on input "Montant" at bounding box center [439, 174] width 780 height 51
click at [335, 199] on input "2.087" at bounding box center [439, 174] width 780 height 51
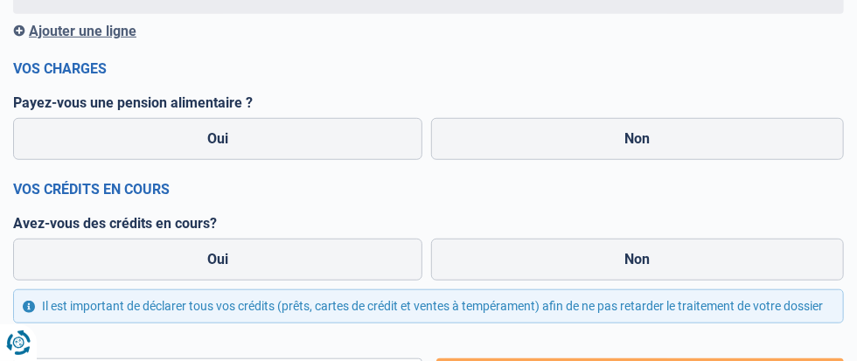
scroll to position [445, 0]
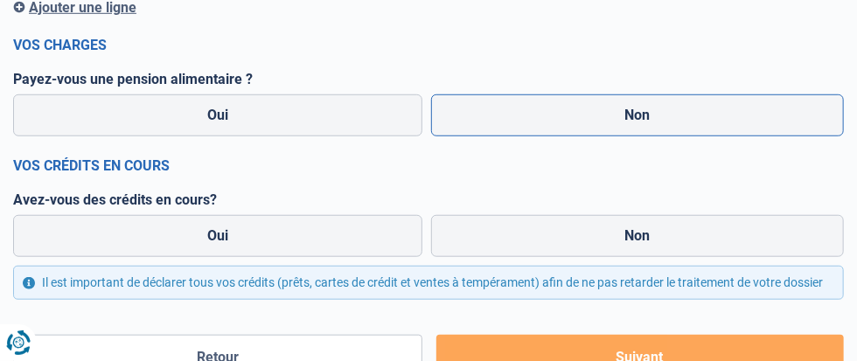
type input "2.087"
click at [431, 136] on label "Non" at bounding box center [637, 115] width 413 height 42
click at [431, 136] on input "Non" at bounding box center [637, 115] width 413 height 42
radio input "true"
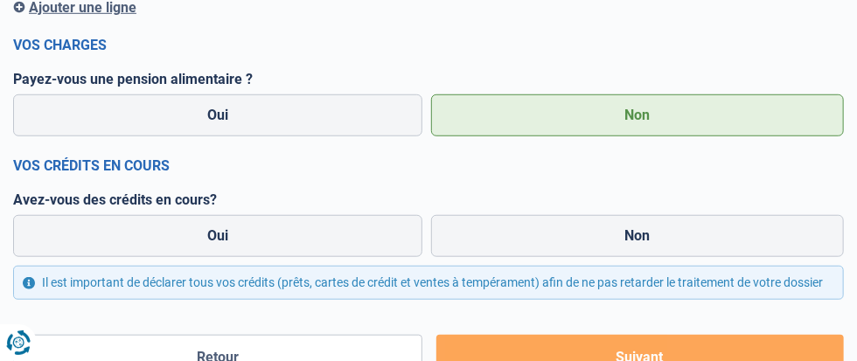
click at [431, 136] on label "Non" at bounding box center [637, 115] width 413 height 42
click at [431, 136] on input "Non" at bounding box center [637, 115] width 413 height 42
click at [166, 257] on label "Oui" at bounding box center [217, 236] width 409 height 42
click at [166, 257] on input "Oui" at bounding box center [217, 236] width 409 height 42
radio input "true"
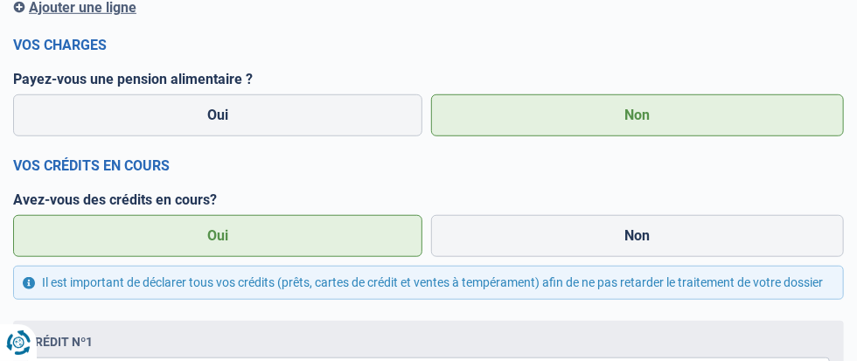
click at [166, 257] on label "Oui" at bounding box center [217, 236] width 409 height 42
click at [166, 257] on input "Oui" at bounding box center [217, 236] width 409 height 42
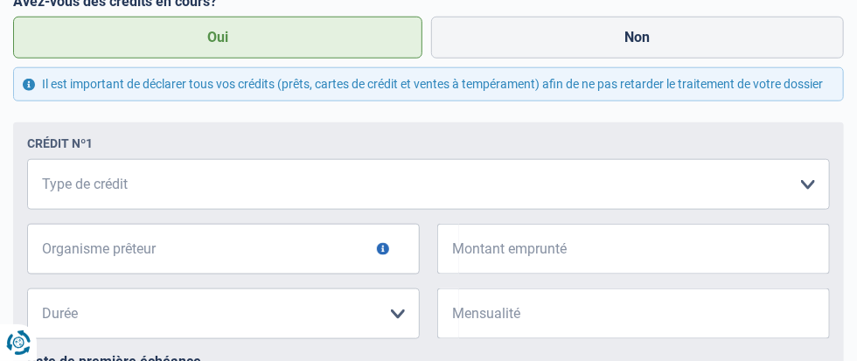
scroll to position [667, 0]
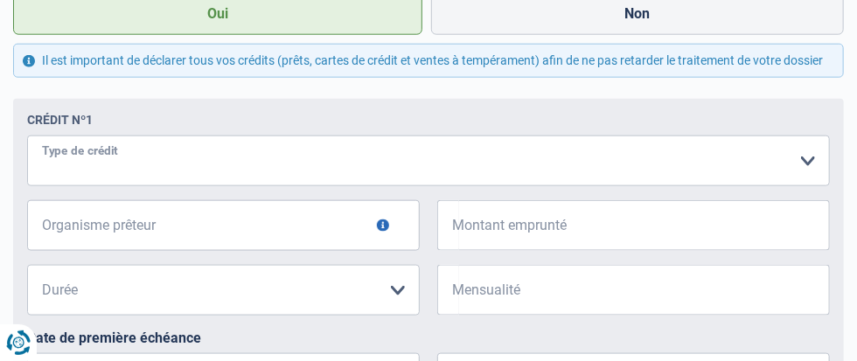
click at [442, 186] on select "Carte ou ouverture de crédit Prêt hypothécaire Vente à tempérament Prêt à tempé…" at bounding box center [428, 160] width 802 height 51
select select "personalSale"
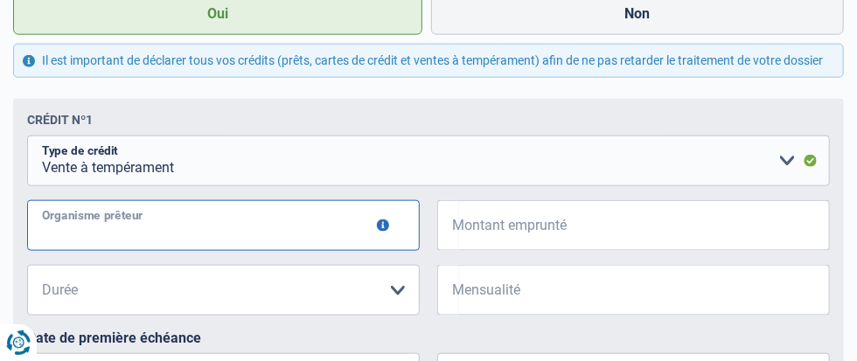
click at [81, 251] on input "Organisme prêteur" at bounding box center [223, 225] width 392 height 51
type input "ALPHA CREDIT"
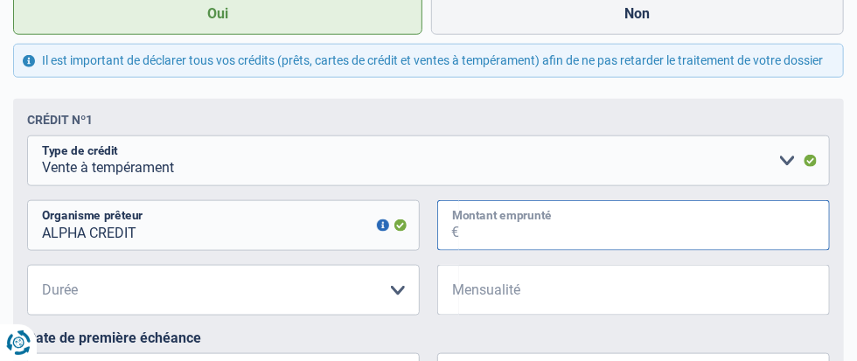
click at [459, 251] on input "Montant emprunté" at bounding box center [644, 225] width 371 height 51
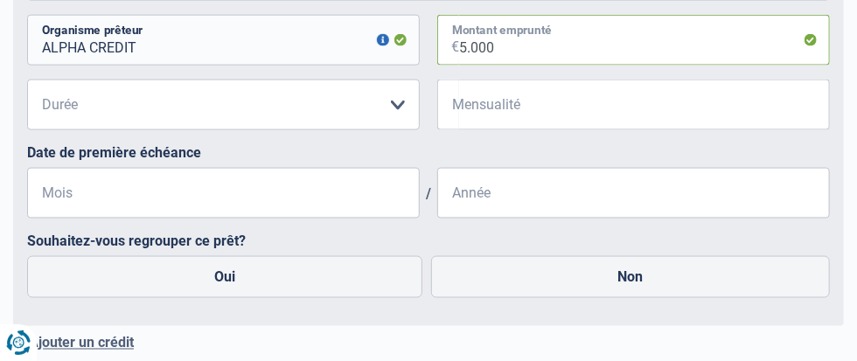
scroll to position [857, 0]
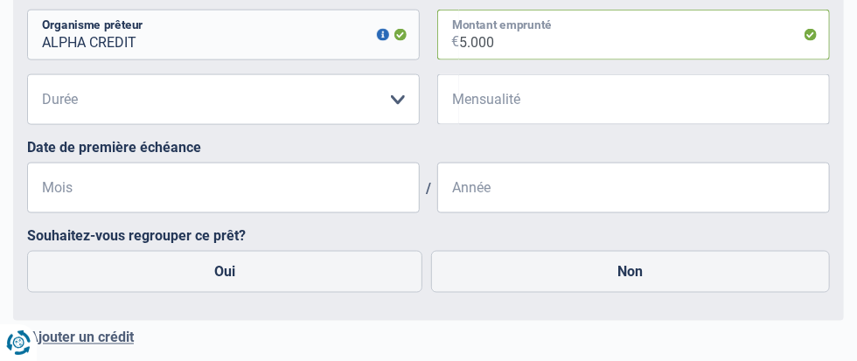
type input "5.000"
click at [224, 125] on select "12 mois 18 mois 24 mois 30 mois 36 mois Veuillez sélectionner une option" at bounding box center [223, 99] width 392 height 51
select select "30"
click at [45, 125] on select "12 mois 18 mois 24 mois 30 mois 36 mois Veuillez sélectionner une option" at bounding box center [223, 99] width 392 height 51
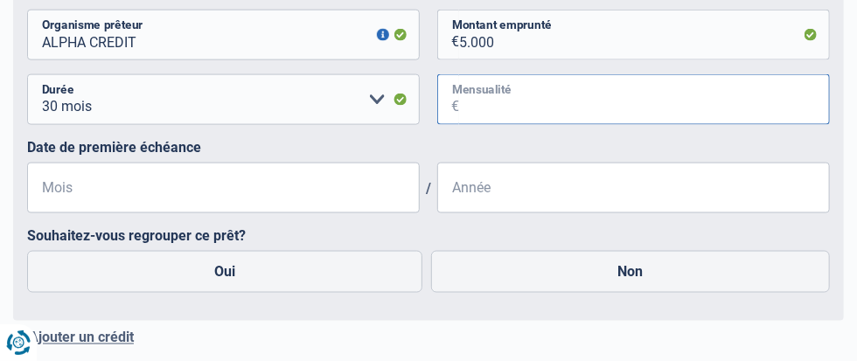
click at [459, 125] on input "Mensualité" at bounding box center [644, 99] width 371 height 51
type input "130"
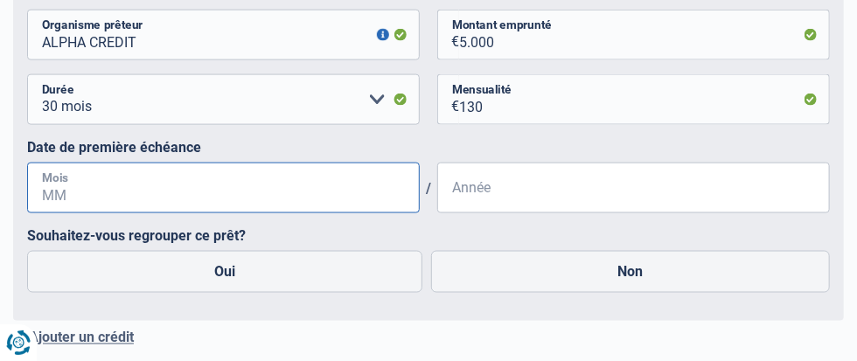
click at [102, 213] on input "Mois" at bounding box center [223, 188] width 392 height 51
click at [89, 213] on input "03" at bounding box center [223, 188] width 392 height 51
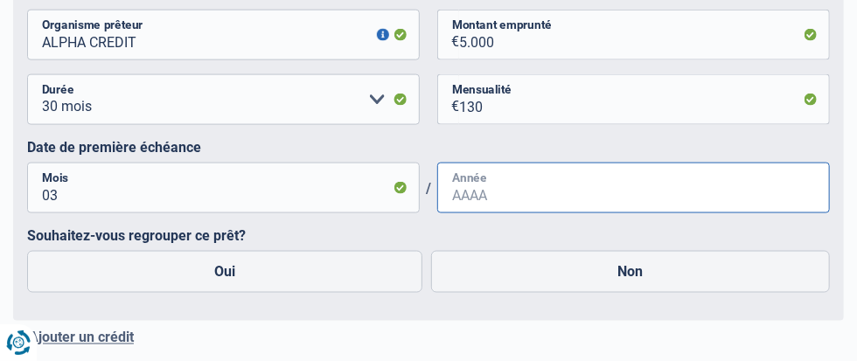
type input "03"
type input "8"
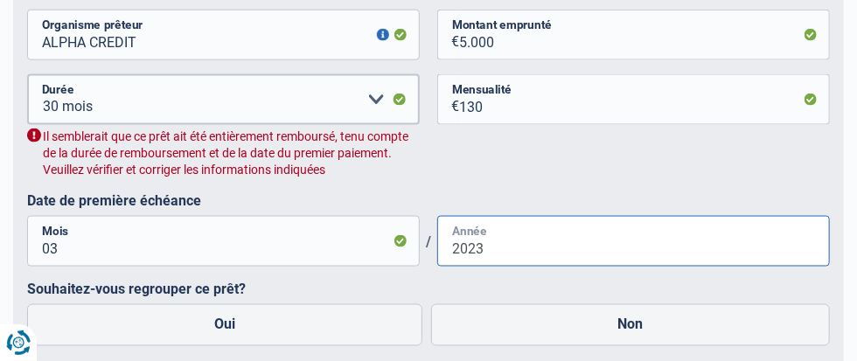
scroll to position [913, 0]
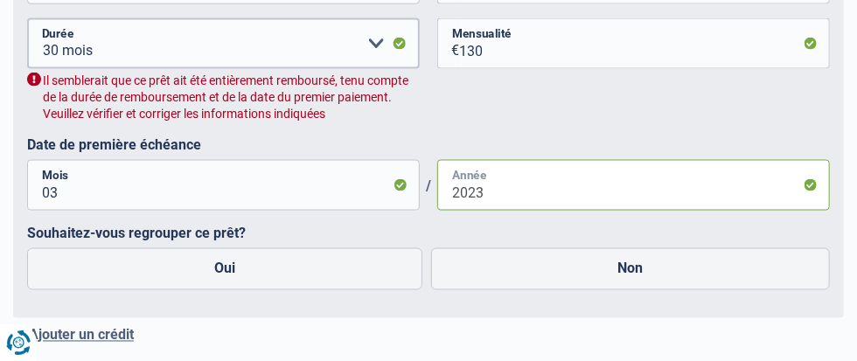
type input "2023"
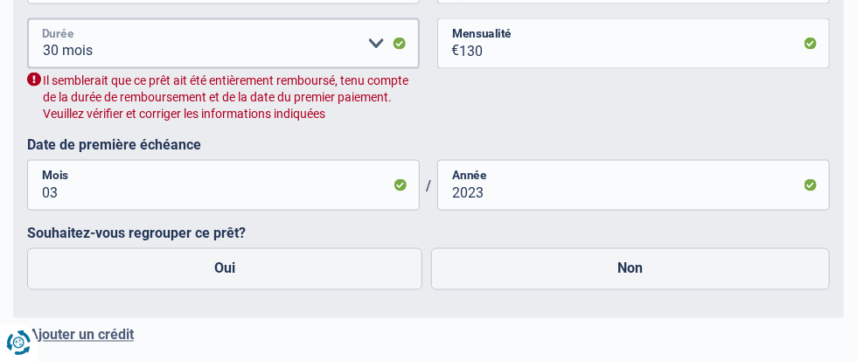
click at [207, 69] on select "12 mois 18 mois 24 mois 30 mois 36 mois Veuillez sélectionner une option" at bounding box center [223, 43] width 392 height 51
click at [45, 69] on select "12 mois 18 mois 24 mois 30 mois 36 mois Veuillez sélectionner une option" at bounding box center [223, 43] width 392 height 51
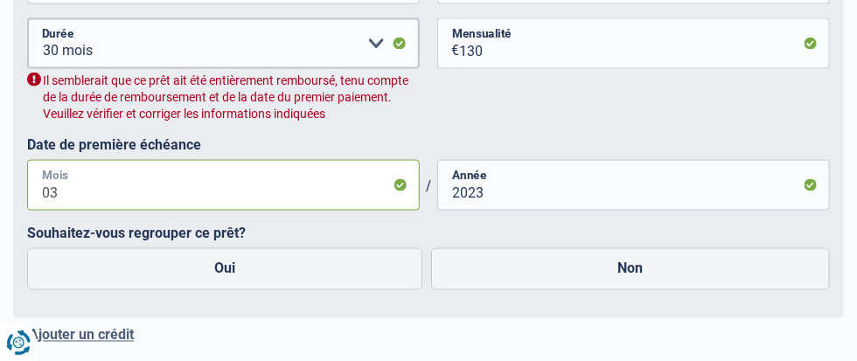
click at [77, 211] on input "03" at bounding box center [223, 185] width 392 height 51
type input "0"
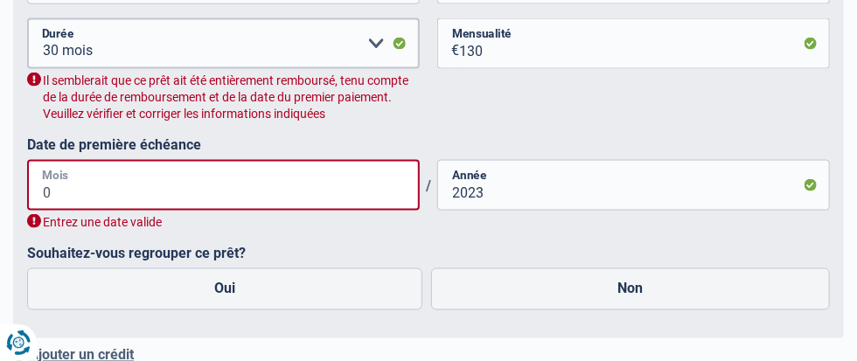
type input "08"
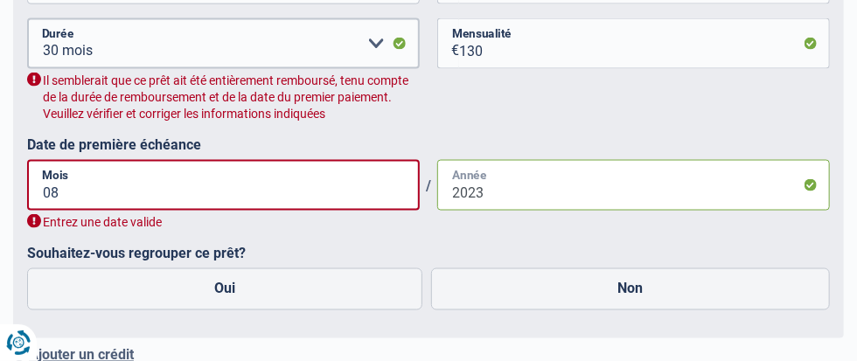
scroll to position [924, 0]
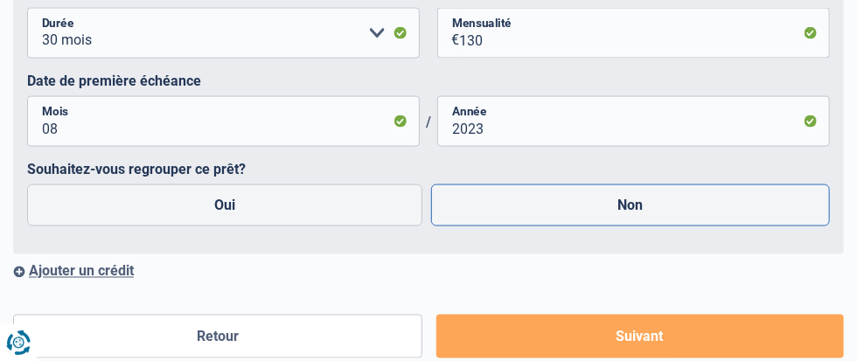
click at [431, 226] on label "Non" at bounding box center [630, 205] width 399 height 42
click at [431, 226] on input "Non" at bounding box center [630, 205] width 399 height 42
radio input "true"
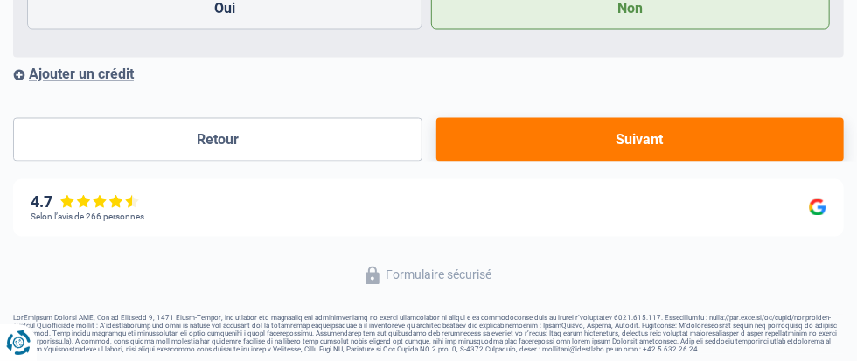
scroll to position [1140, 0]
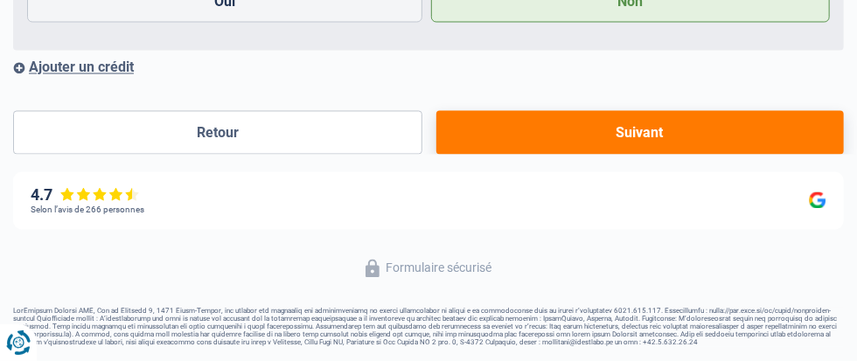
click at [452, 155] on button "Suivant" at bounding box center [639, 133] width 407 height 44
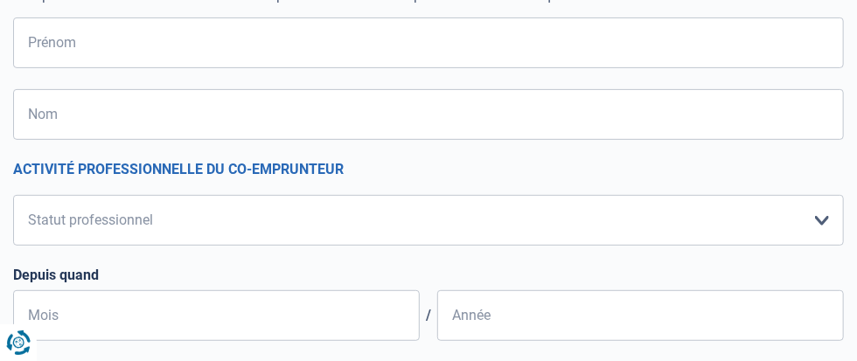
scroll to position [222, 0]
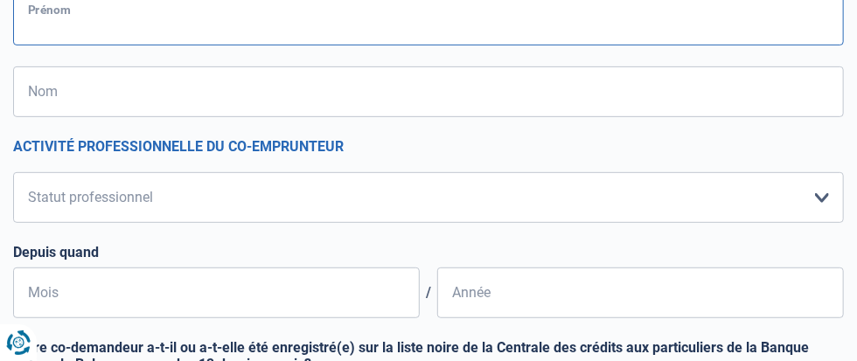
click at [61, 45] on input "Prénom" at bounding box center [428, 20] width 830 height 51
type input "YASMINE"
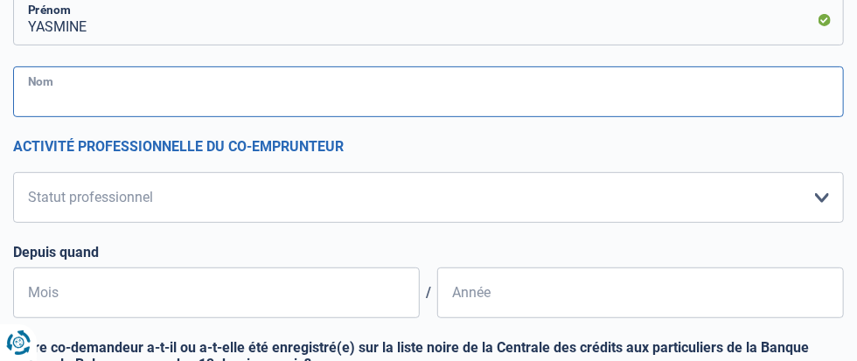
drag, startPoint x: 62, startPoint y: 220, endPoint x: 68, endPoint y: 191, distance: 30.3
type input "BELEKEBIR"
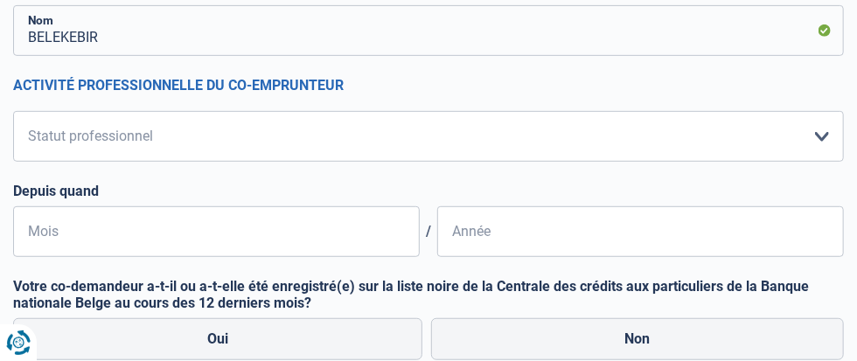
scroll to position [317, 0]
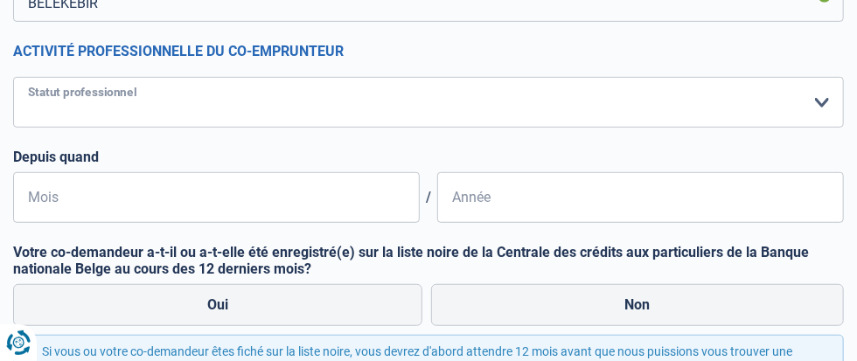
click at [457, 128] on select "Ouvrier Employé privé Employé public Invalide Indépendant Pensionné Chômeur Mut…" at bounding box center [428, 102] width 830 height 51
select select "retired"
click at [31, 128] on select "Ouvrier Employé privé Employé public Invalide Indépendant Pensionné Chômeur Mut…" at bounding box center [428, 102] width 830 height 51
select select "pension"
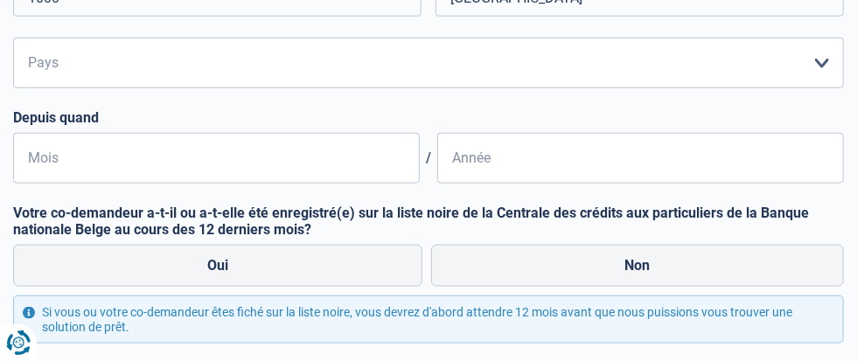
scroll to position [667, 0]
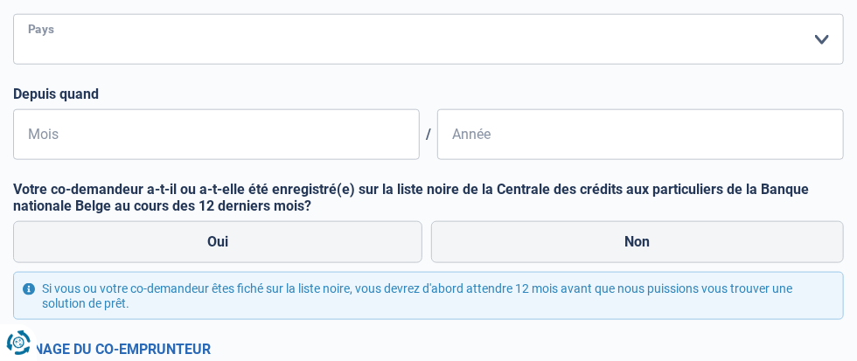
click at [457, 65] on select "Belgique Luxembourg Veuillez sélectionner une option" at bounding box center [428, 39] width 830 height 51
select select "BE"
click at [31, 65] on select "Belgique Luxembourg Veuillez sélectionner une option" at bounding box center [428, 39] width 830 height 51
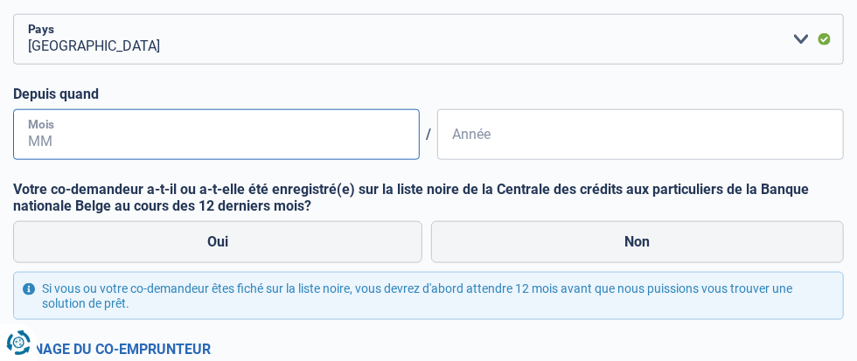
click at [76, 160] on input "Mois" at bounding box center [216, 134] width 406 height 51
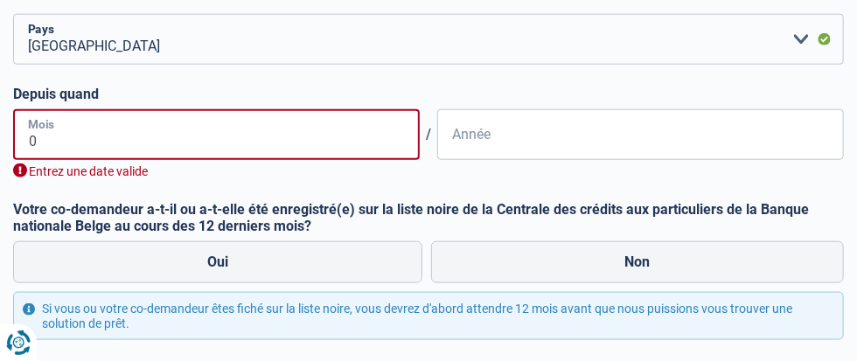
type input "08"
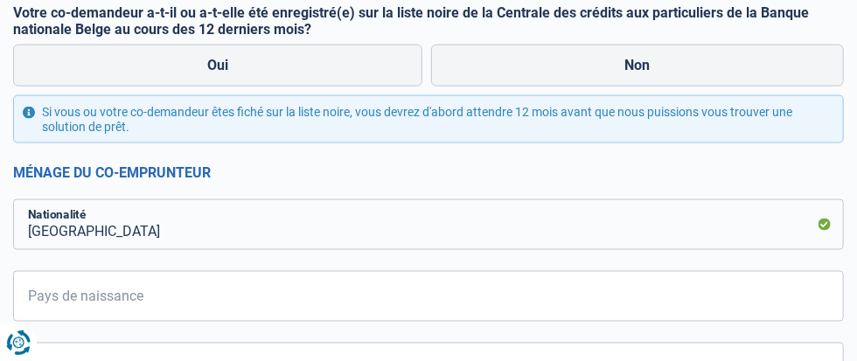
scroll to position [857, 0]
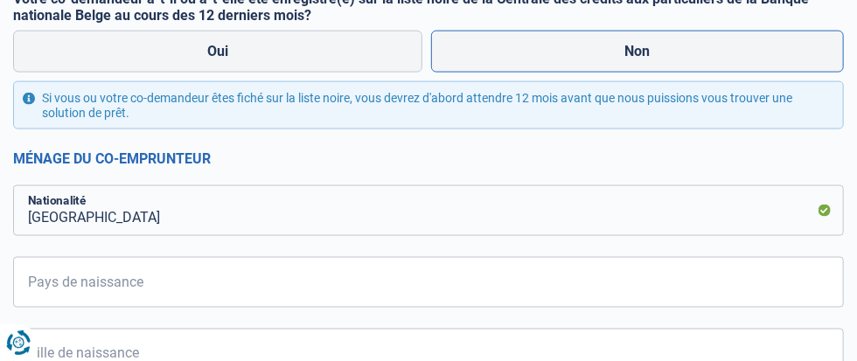
type input "2023"
click at [431, 73] on label "Non" at bounding box center [637, 52] width 413 height 42
click at [431, 73] on input "Non" at bounding box center [637, 52] width 413 height 42
radio input "true"
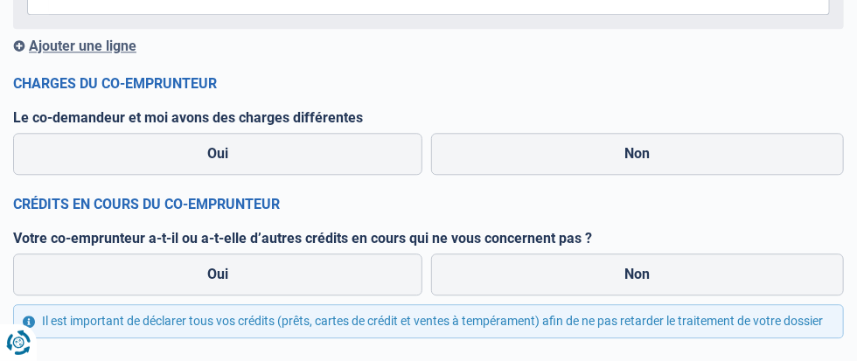
scroll to position [1524, 0]
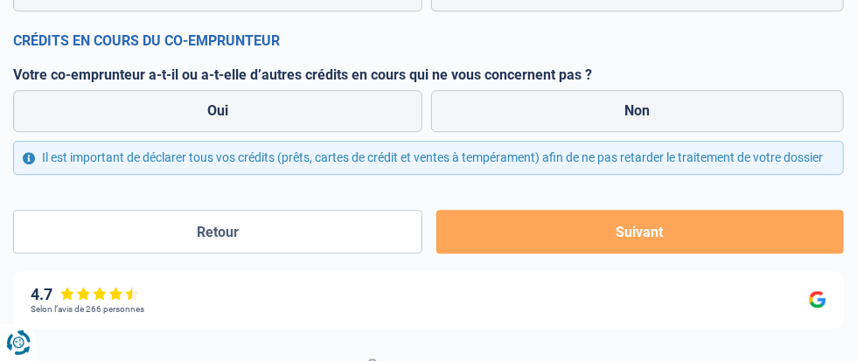
scroll to position [1682, 0]
type input "1.662"
radio input "true"
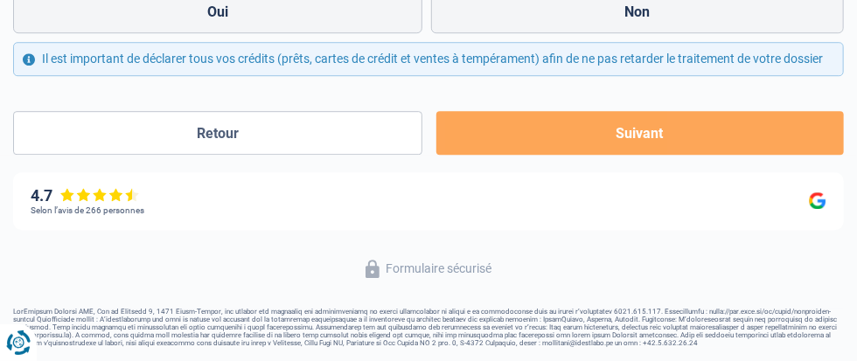
scroll to position [1810, 0]
click at [431, 33] on label "Non" at bounding box center [637, 12] width 413 height 42
click at [431, 33] on input "Non" at bounding box center [637, 12] width 413 height 42
radio input "true"
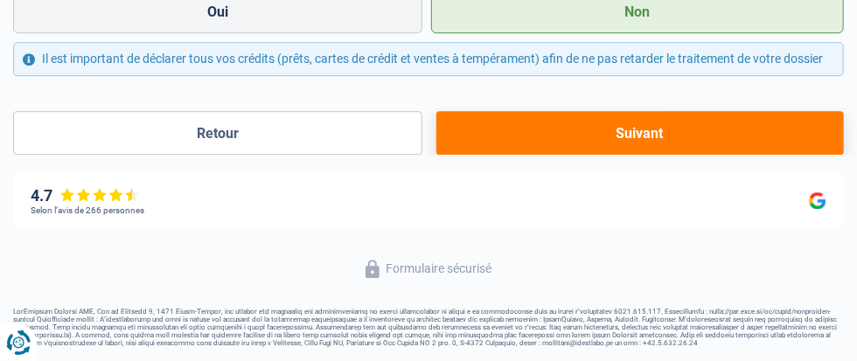
scroll to position [1967, 0]
click at [441, 155] on button "Suivant" at bounding box center [639, 133] width 407 height 44
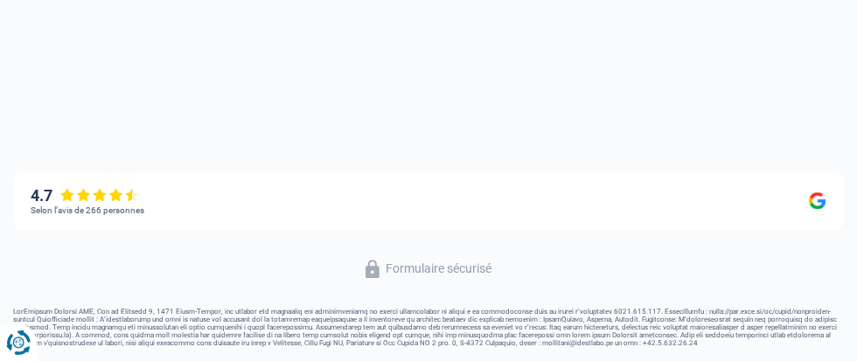
select select "48"
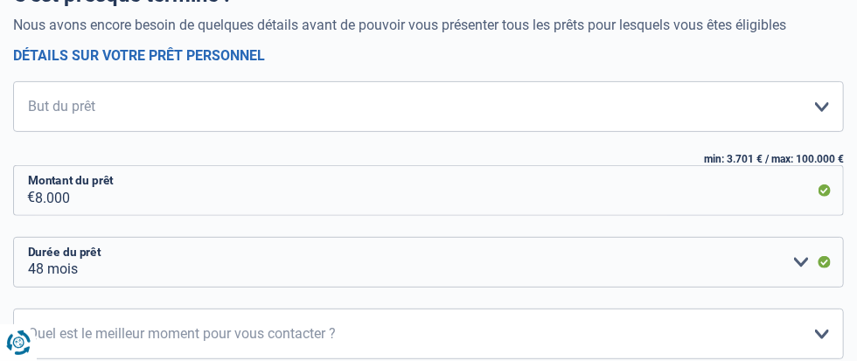
scroll to position [191, 0]
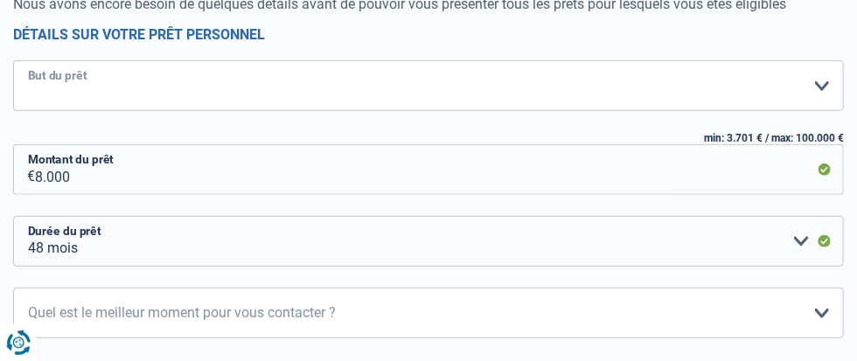
click at [465, 111] on select "Confort maison: meubles, textile, peinture, électroménager, outillage non-profe…" at bounding box center [428, 85] width 830 height 51
click at [31, 111] on select "Confort maison: meubles, textile, peinture, électroménager, outillage non-profe…" at bounding box center [428, 85] width 830 height 51
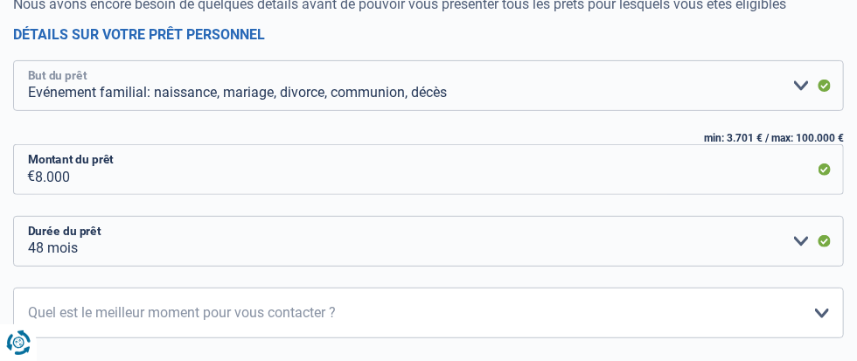
click at [439, 111] on select "Confort maison: meubles, textile, peinture, électroménager, outillage non-profe…" at bounding box center [428, 85] width 830 height 51
select select "other"
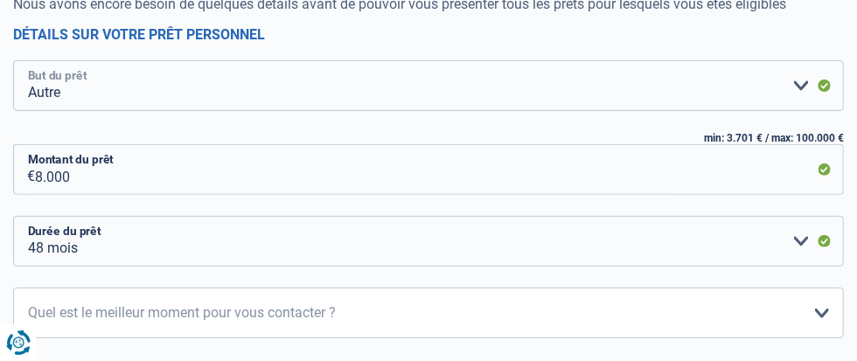
click at [31, 111] on select "Confort maison: meubles, textile, peinture, électroménager, outillage non-profe…" at bounding box center [428, 85] width 830 height 51
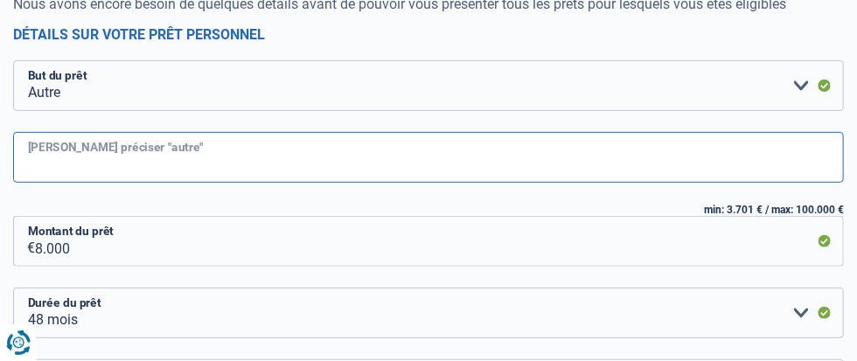
click at [56, 183] on input "Veuillez préciser "autre"" at bounding box center [428, 157] width 830 height 51
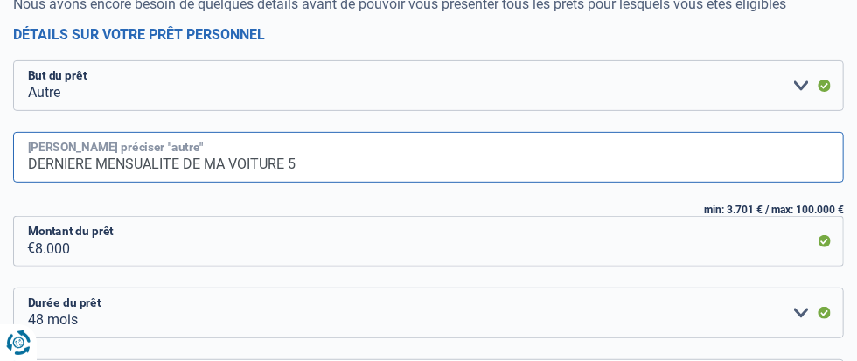
type input "DERNIERE MENSUALITE DE MA VOITURE"
click at [322, 183] on input "DERNIERE MENSUALITE DE MA VOITURE" at bounding box center [428, 157] width 830 height 51
drag, startPoint x: 322, startPoint y: 265, endPoint x: 13, endPoint y: 270, distance: 308.6
click at [13, 270] on div "Chance de réussite de votre simulation est de 90% 1 2 3 4 5 Vous y êtes presque…" at bounding box center [428, 206] width 857 height 683
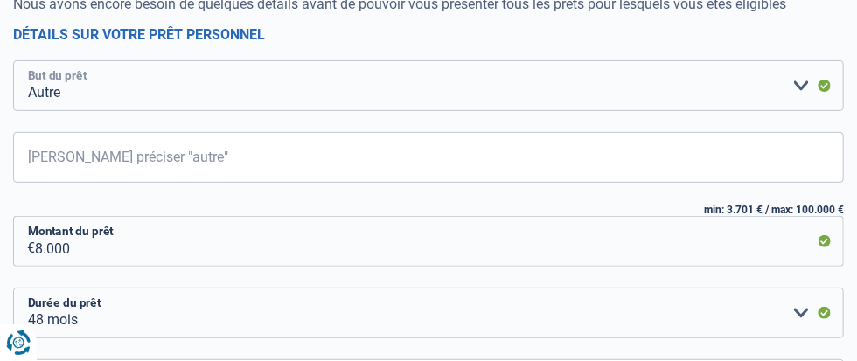
click at [435, 111] on select "Confort maison: meubles, textile, peinture, électroménager, outillage non-profe…" at bounding box center [428, 85] width 830 height 51
select select "household"
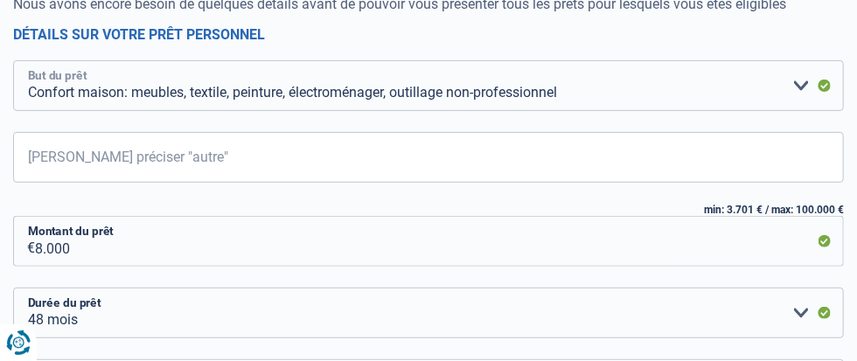
click at [31, 111] on select "Confort maison: meubles, textile, peinture, électroménager, outillage non-profe…" at bounding box center [428, 85] width 830 height 51
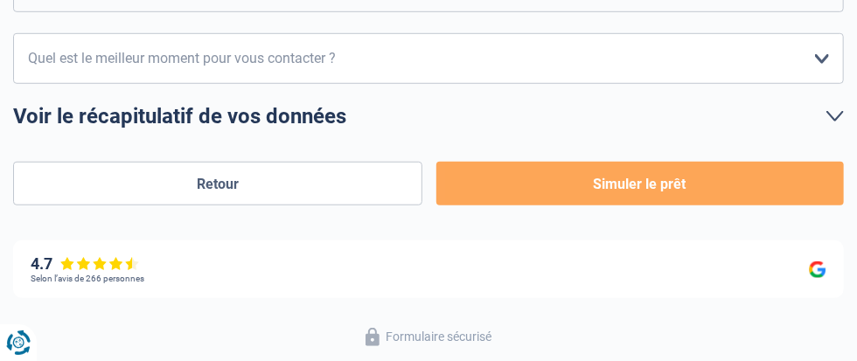
scroll to position [476, 0]
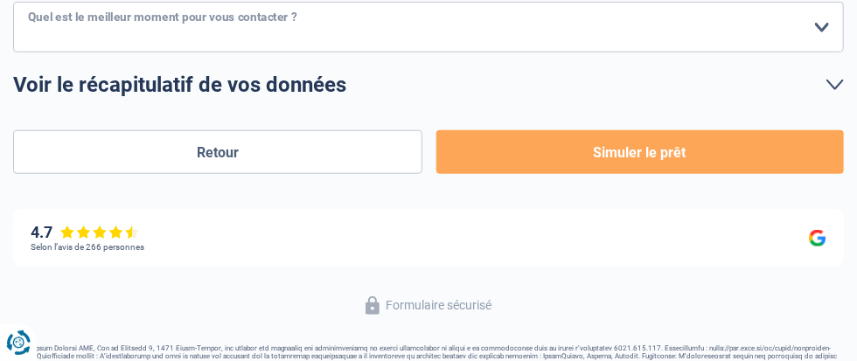
click at [452, 52] on select "10h-12h 12h-14h 14h-16h 16h-18h Veuillez sélectionner une option" at bounding box center [428, 27] width 830 height 51
select select "12-14"
click at [31, 52] on select "10h-12h 12h-14h 14h-16h 16h-18h Veuillez sélectionner une option" at bounding box center [428, 27] width 830 height 51
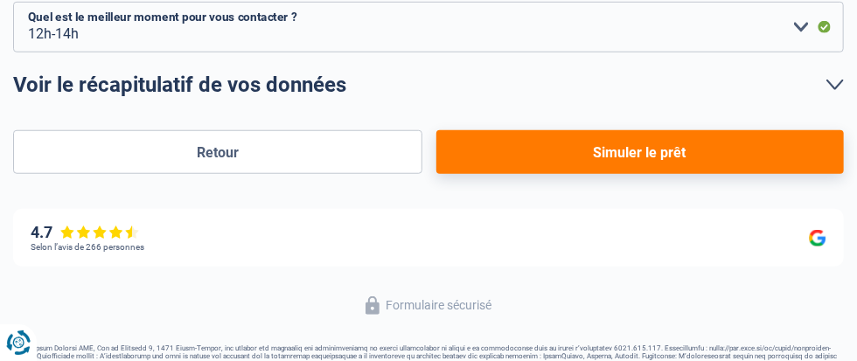
click at [437, 174] on button "Simuler le prêt" at bounding box center [639, 152] width 407 height 44
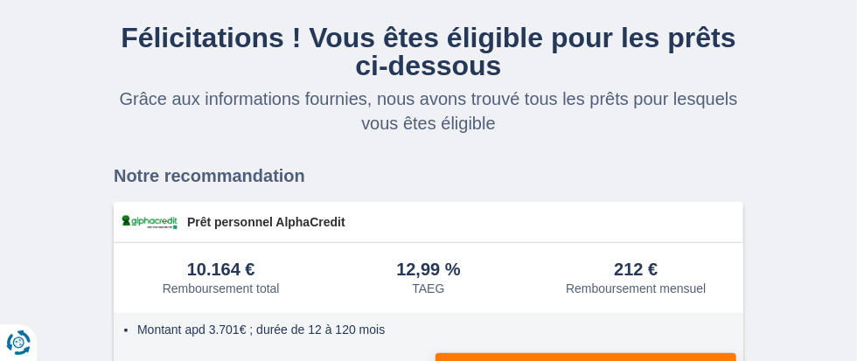
scroll to position [191, 0]
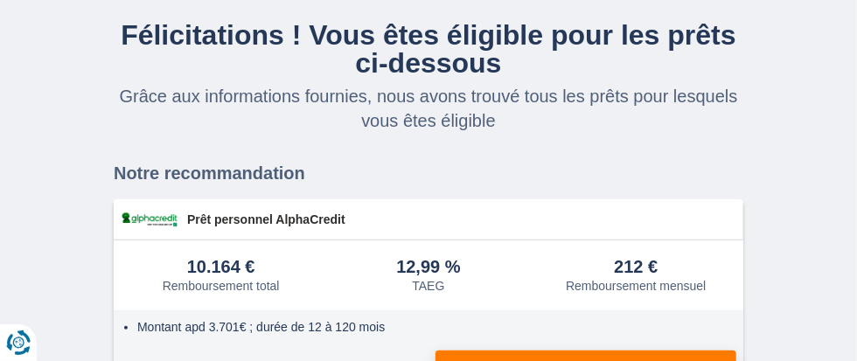
click at [0, 0] on span "Continuez" at bounding box center [0, 0] width 0 height 0
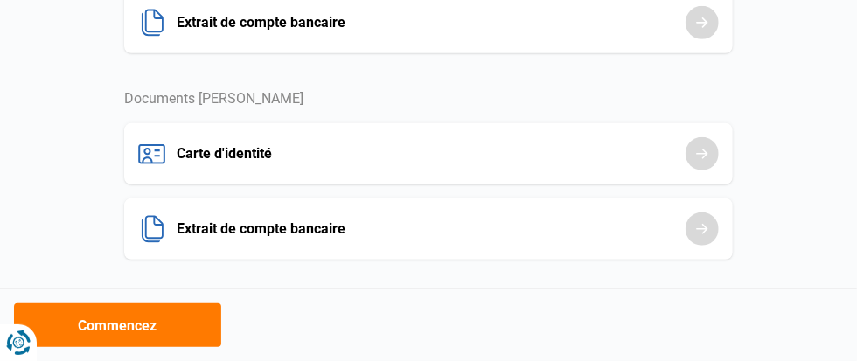
scroll to position [385, 0]
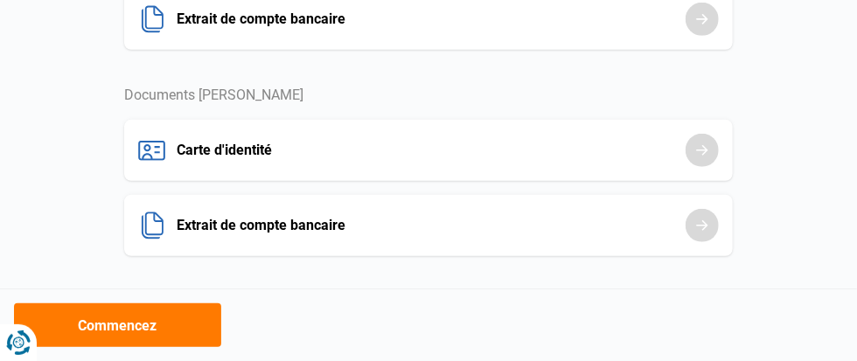
click at [856, 267] on html "Vous avez le contrôle de vos données Nous utilisons des cookies, tout comme nos…" at bounding box center [428, 74] width 857 height 919
click at [0, 0] on button "Commencez" at bounding box center [0, 0] width 0 height 0
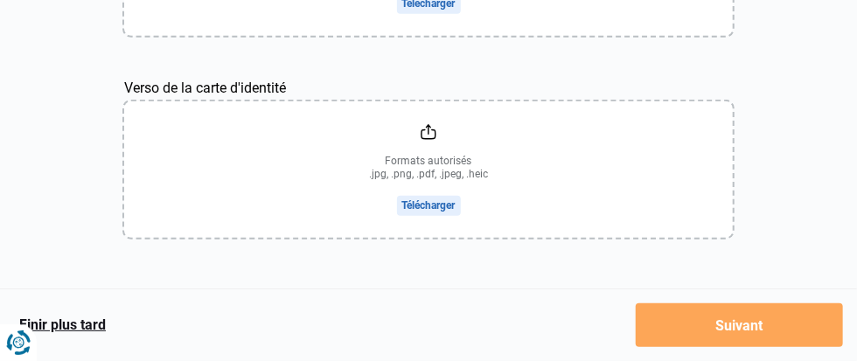
scroll to position [364, 0]
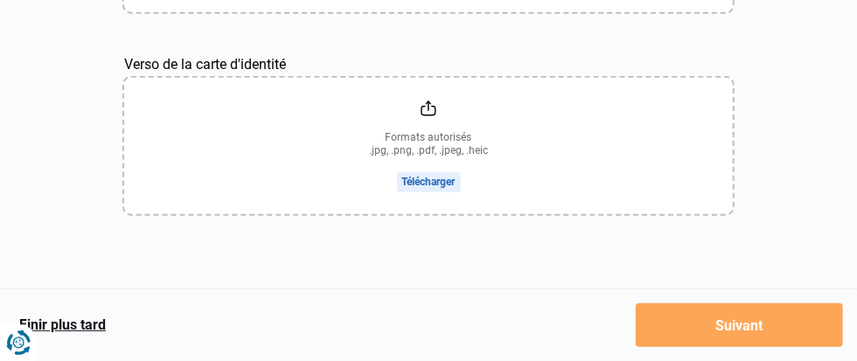
scroll to position [418, 0]
click at [0, 0] on button "Carte d'identité" at bounding box center [0, 0] width 0 height 0
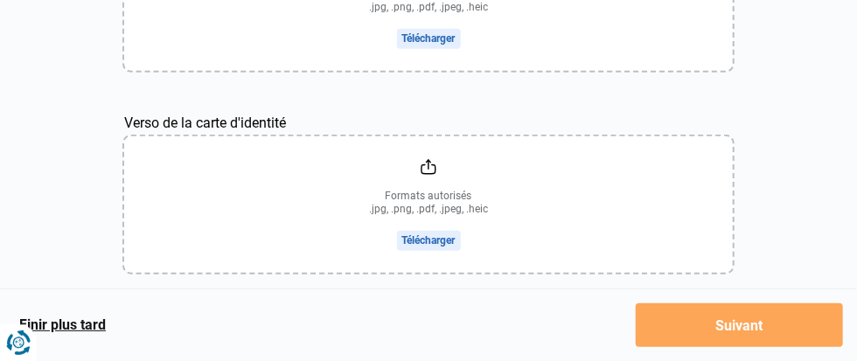
scroll to position [337, 0]
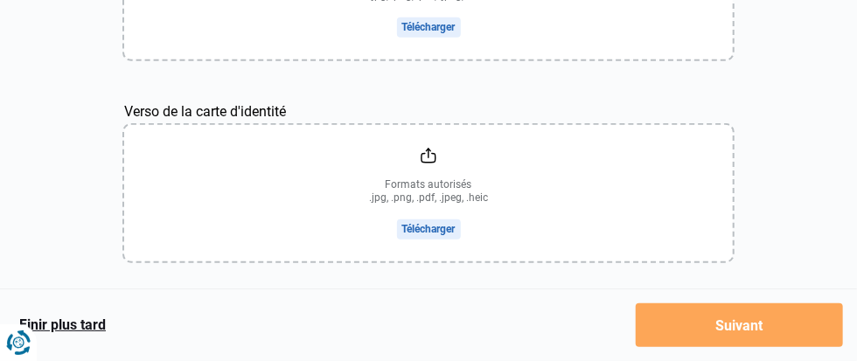
click at [0, 0] on button "Extrait de compte bancaire" at bounding box center [0, 0] width 0 height 0
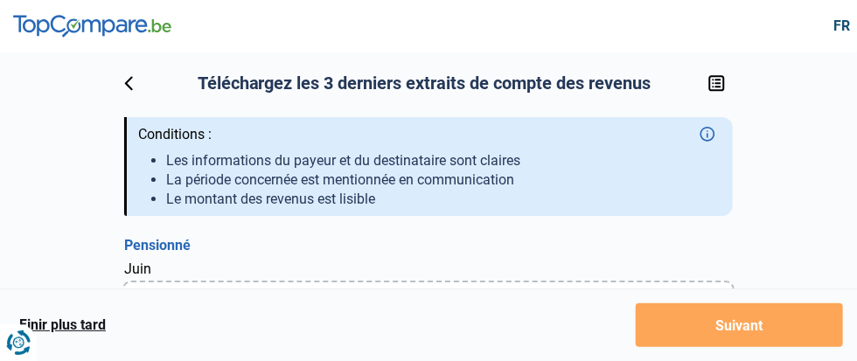
click at [0, 0] on icon at bounding box center [0, 0] width 0 height 0
click at [0, 0] on div at bounding box center [0, 0] width 0 height 0
drag, startPoint x: 625, startPoint y: 115, endPoint x: 721, endPoint y: 188, distance: 120.4
click at [0, 0] on div "C'est dans la boite ! Nous avons bien enregistré votre demande de prêt. Nous av…" at bounding box center [0, 0] width 0 height 0
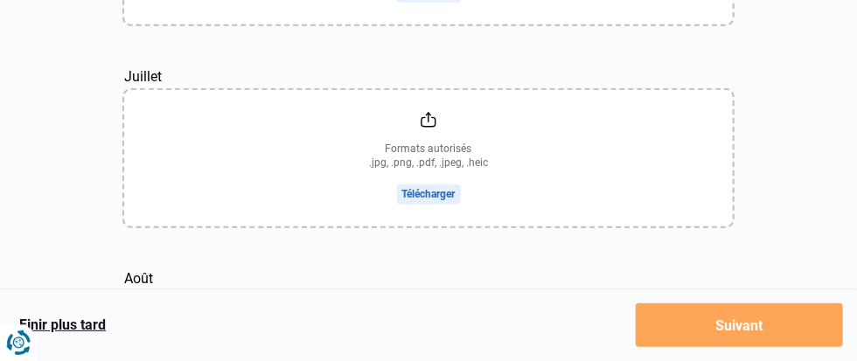
scroll to position [392, 0]
click at [0, 0] on img at bounding box center [0, 0] width 0 height 0
